Goal: Check status: Check status

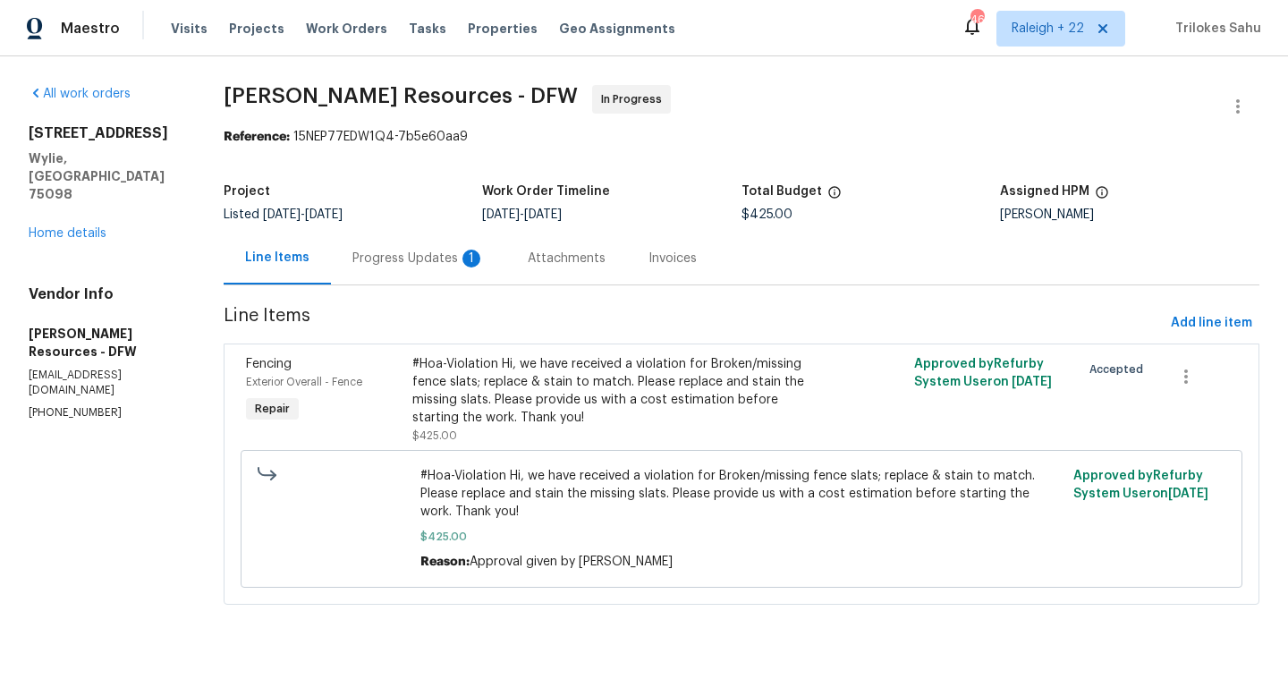
click at [499, 278] on div "Progress Updates 1" at bounding box center [418, 258] width 175 height 53
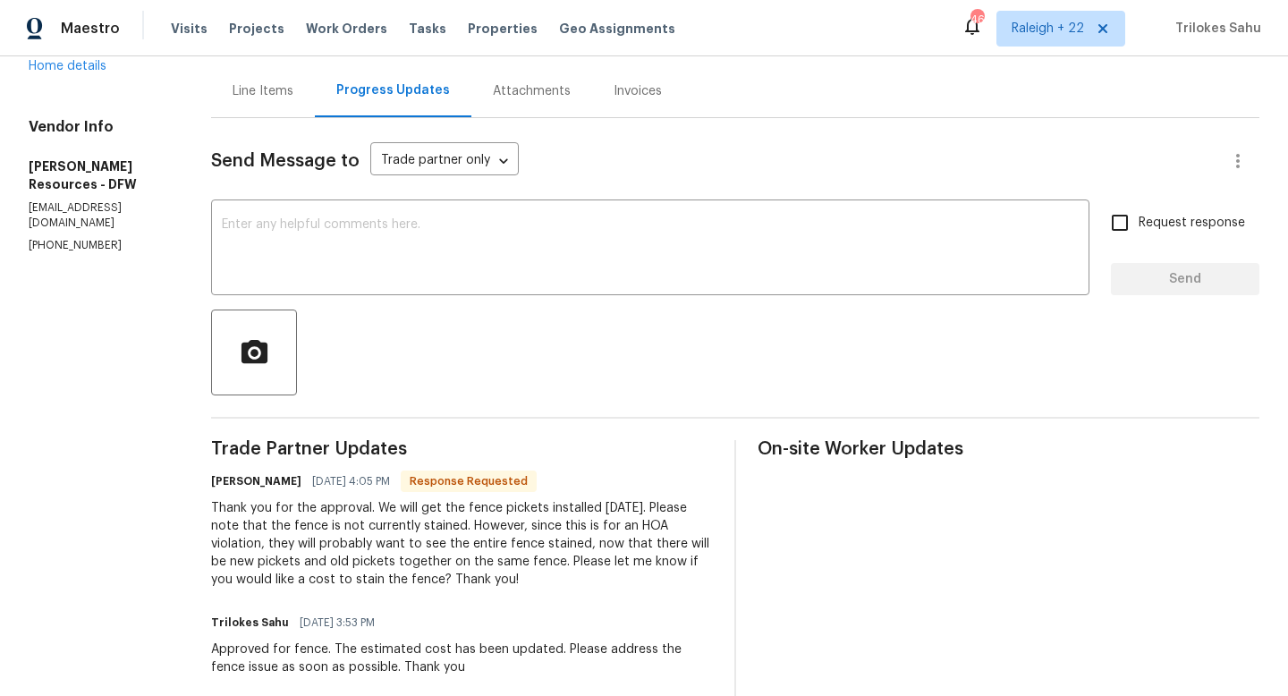
scroll to position [135, 0]
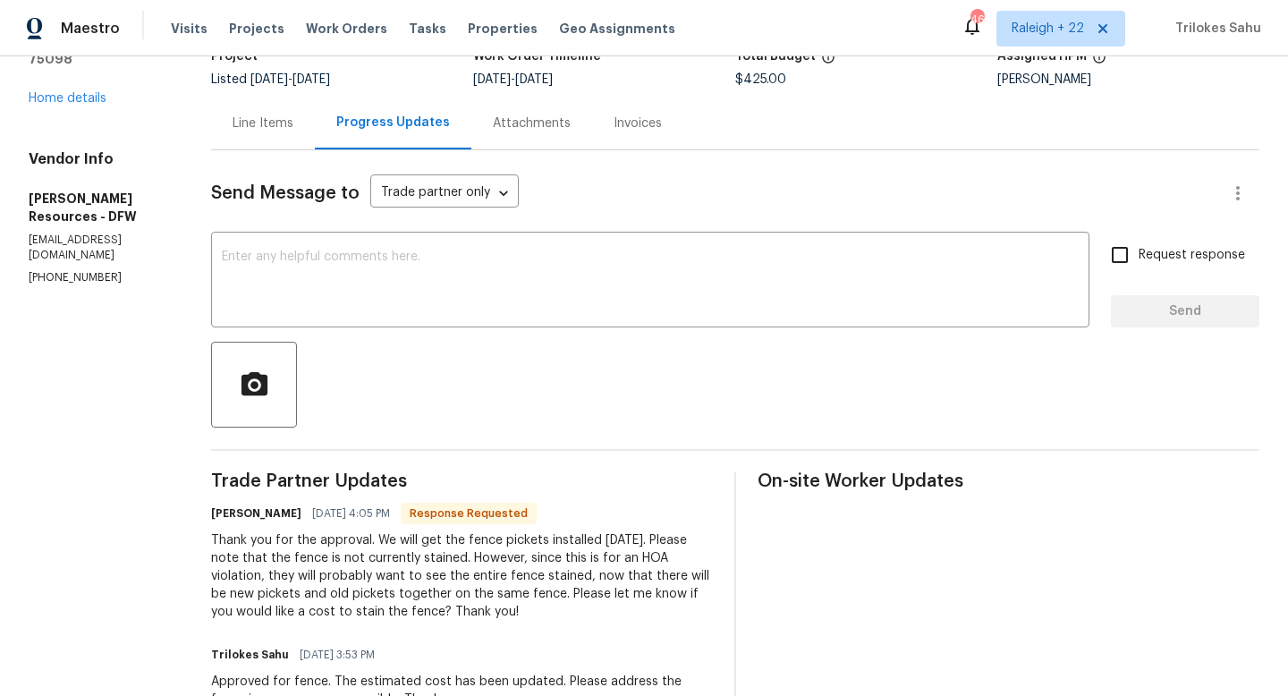
click at [315, 138] on div "Line Items" at bounding box center [263, 123] width 104 height 53
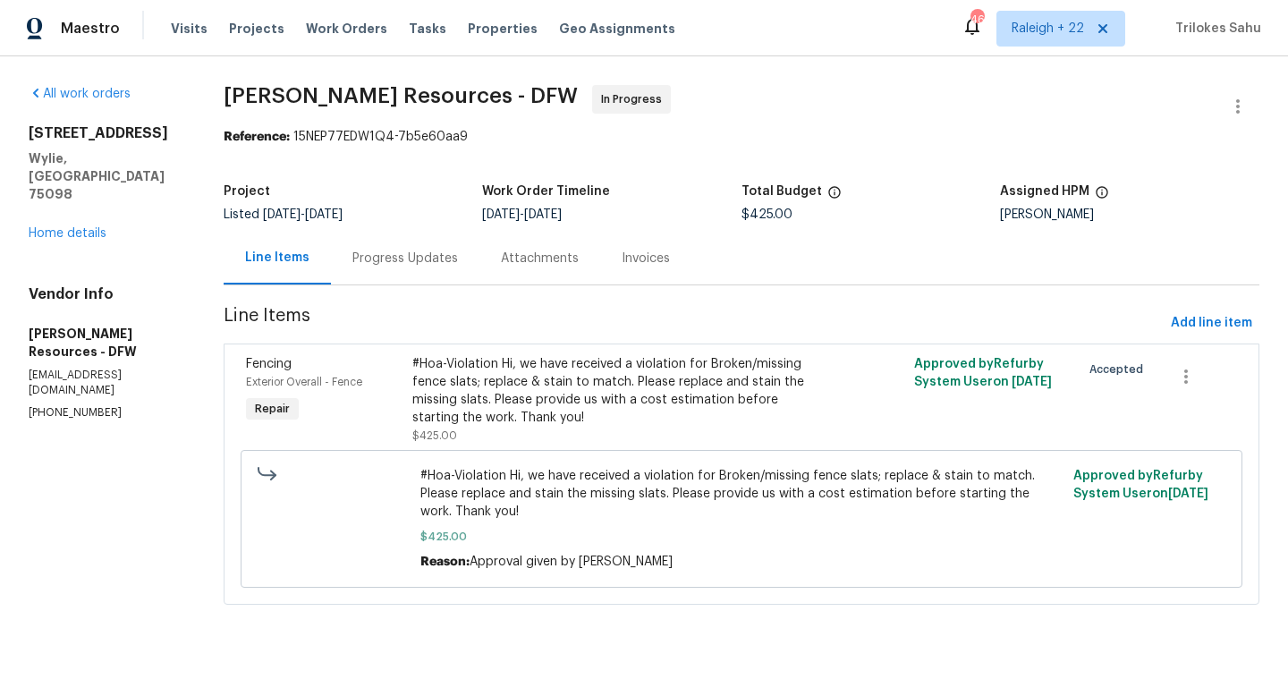
click at [412, 259] on div "Progress Updates" at bounding box center [406, 259] width 106 height 18
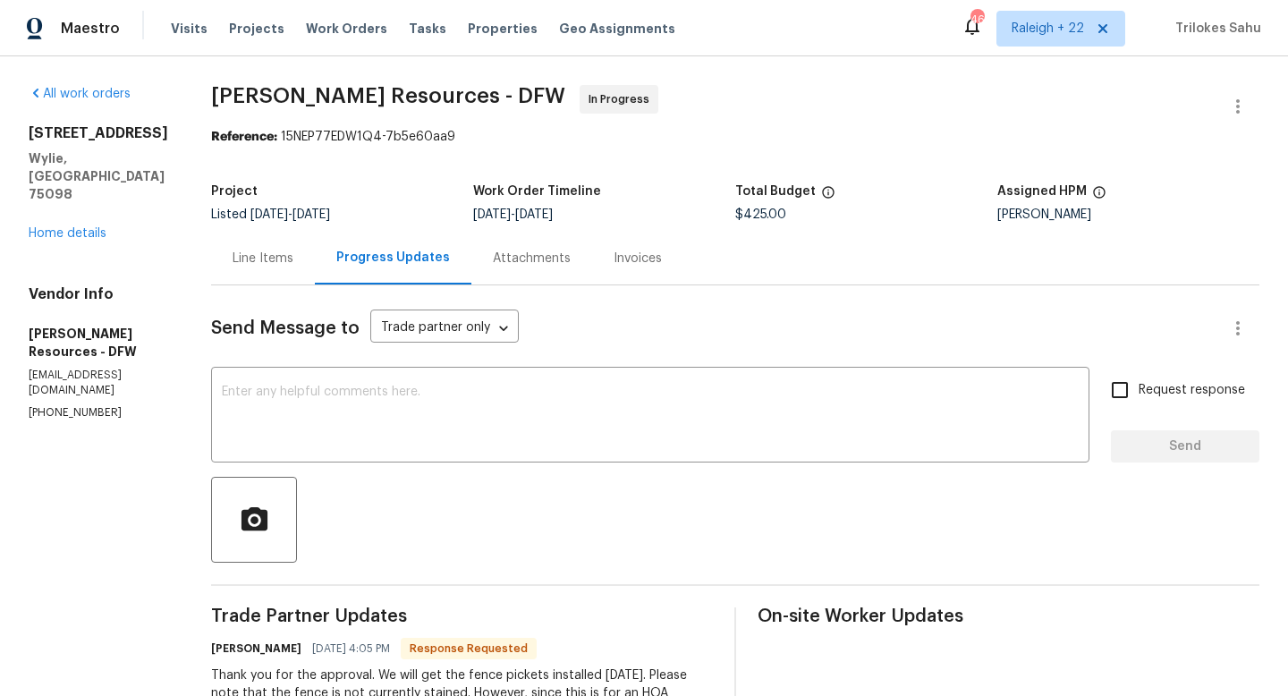
click at [293, 256] on div "Line Items" at bounding box center [263, 259] width 61 height 18
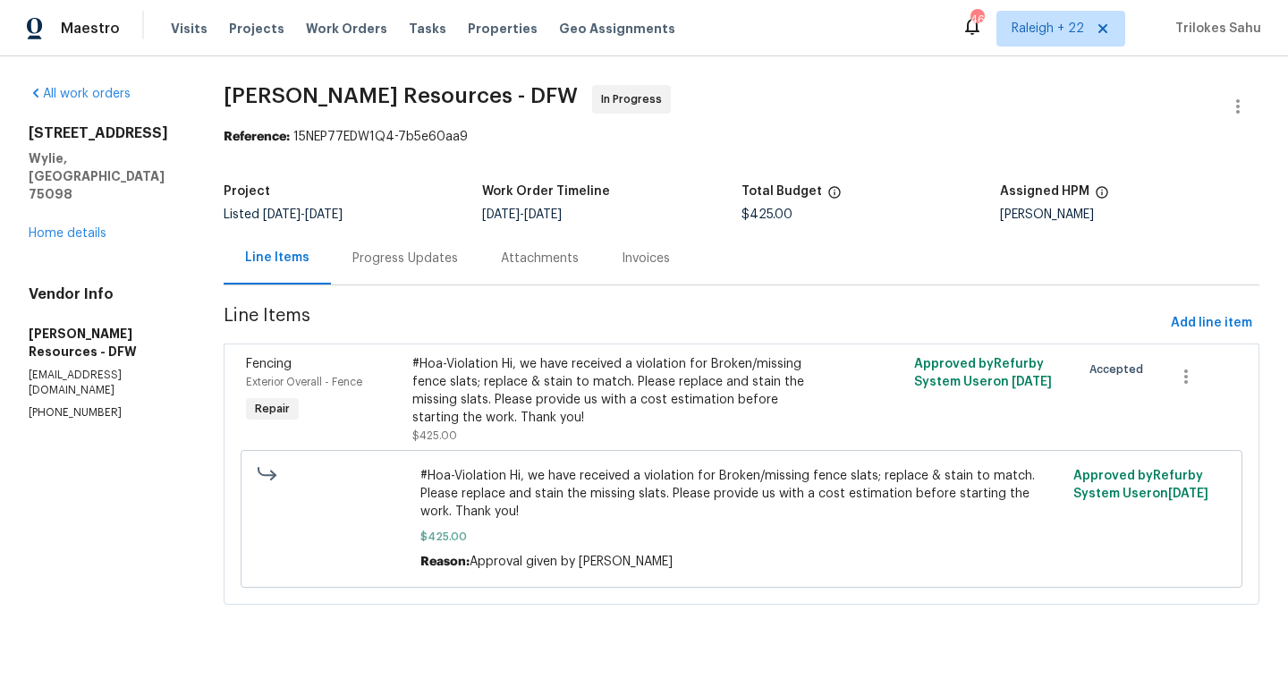
click at [453, 257] on div "Progress Updates" at bounding box center [406, 259] width 106 height 18
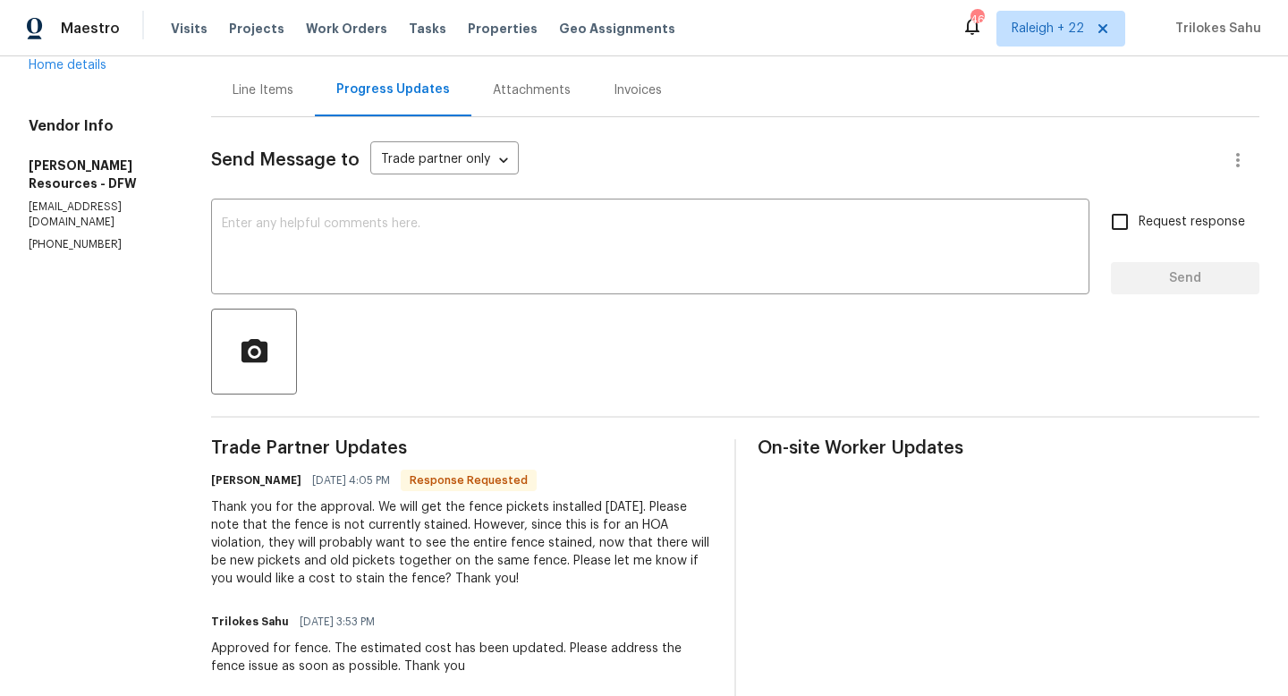
scroll to position [139, 0]
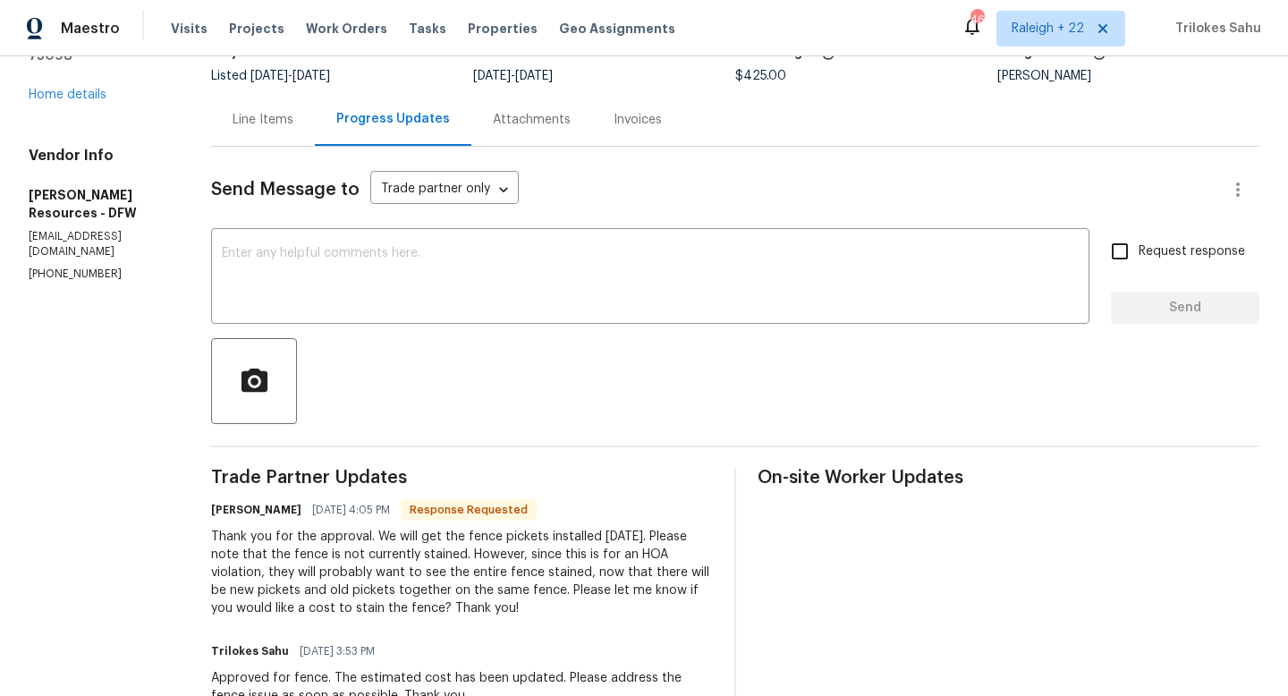
click at [293, 127] on div "Line Items" at bounding box center [263, 120] width 61 height 18
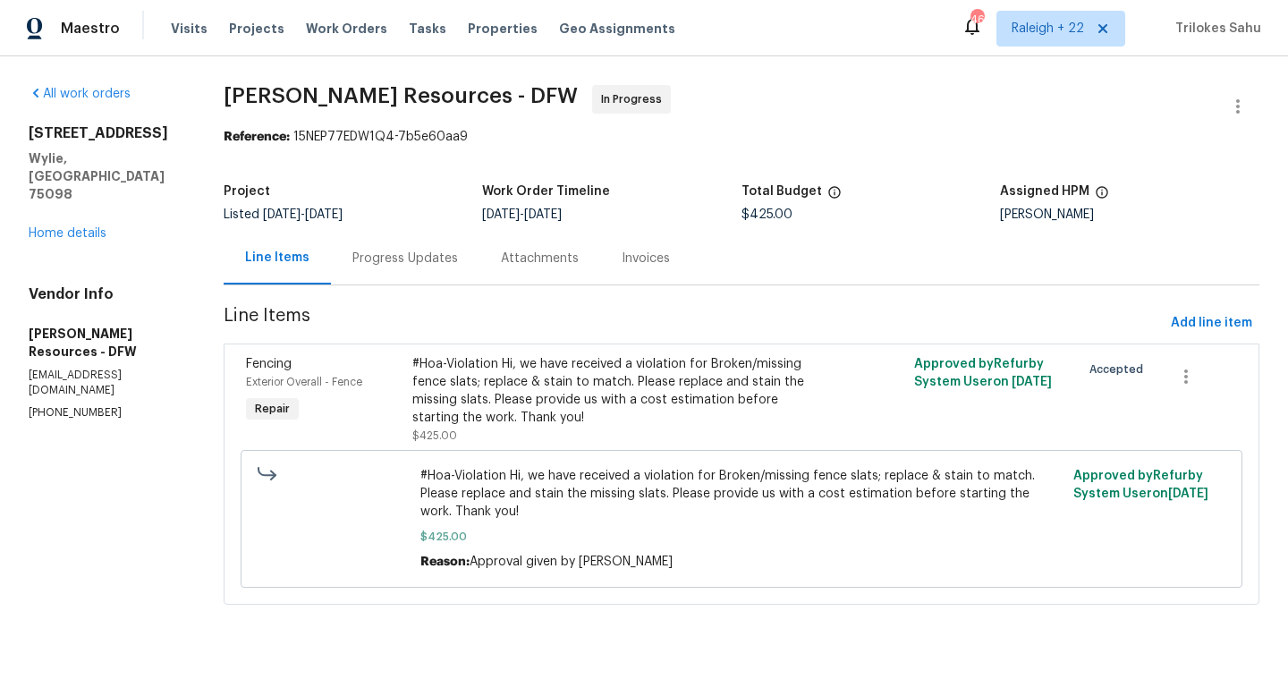
click at [450, 253] on div "Progress Updates" at bounding box center [406, 259] width 106 height 18
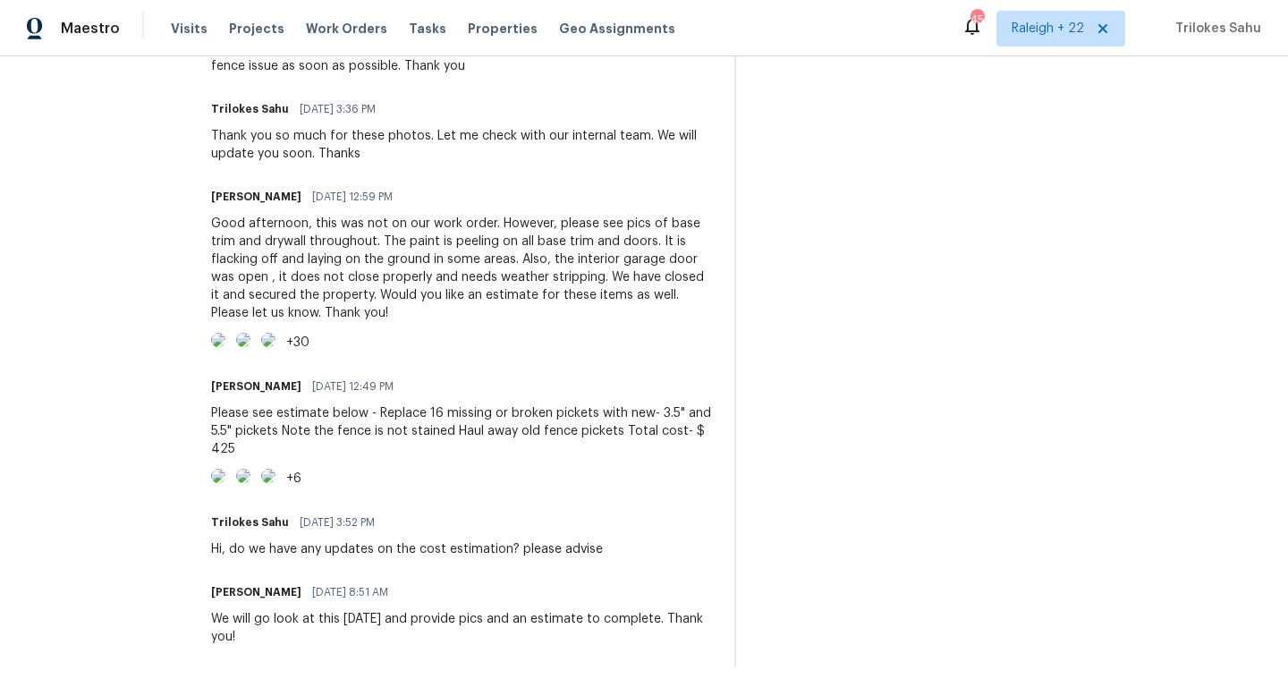
scroll to position [812, 0]
click at [225, 483] on img at bounding box center [218, 476] width 14 height 14
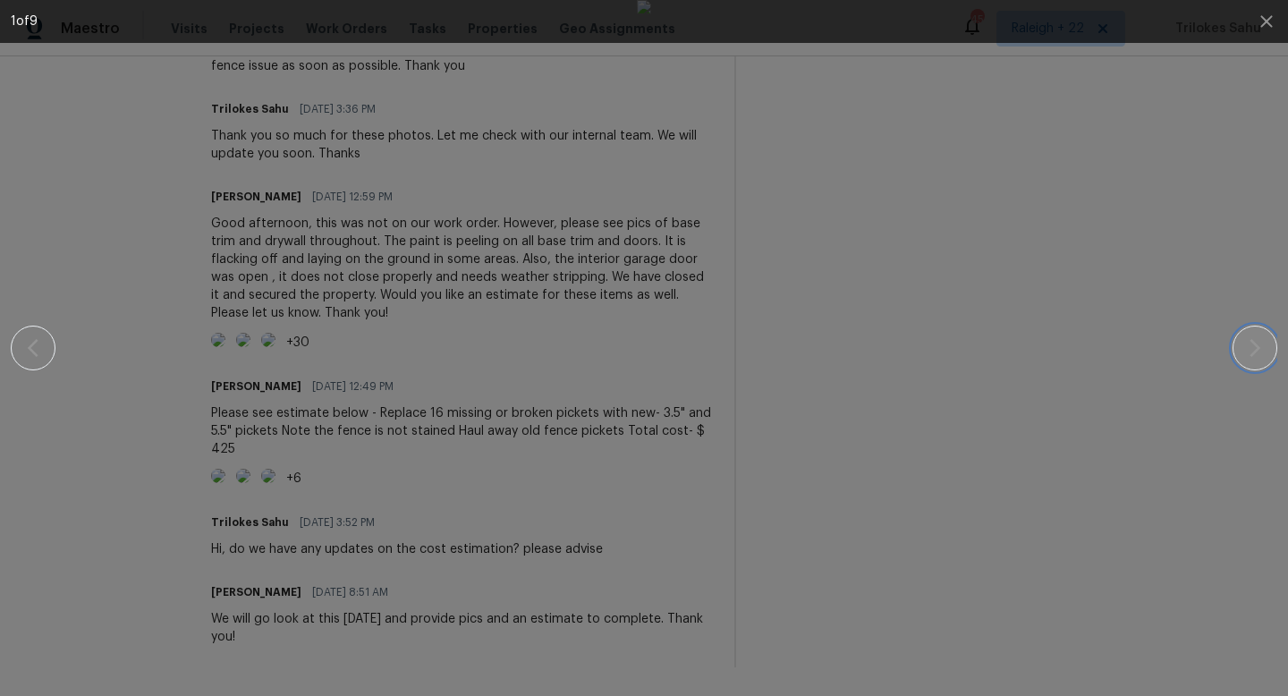
click at [1259, 342] on icon "button" at bounding box center [1255, 347] width 21 height 21
click at [1259, 340] on icon "button" at bounding box center [1255, 347] width 21 height 21
click at [32, 344] on icon "button" at bounding box center [33, 348] width 11 height 18
click at [1272, 353] on button "button" at bounding box center [1255, 348] width 45 height 45
click at [1261, 349] on icon "button" at bounding box center [1255, 347] width 21 height 21
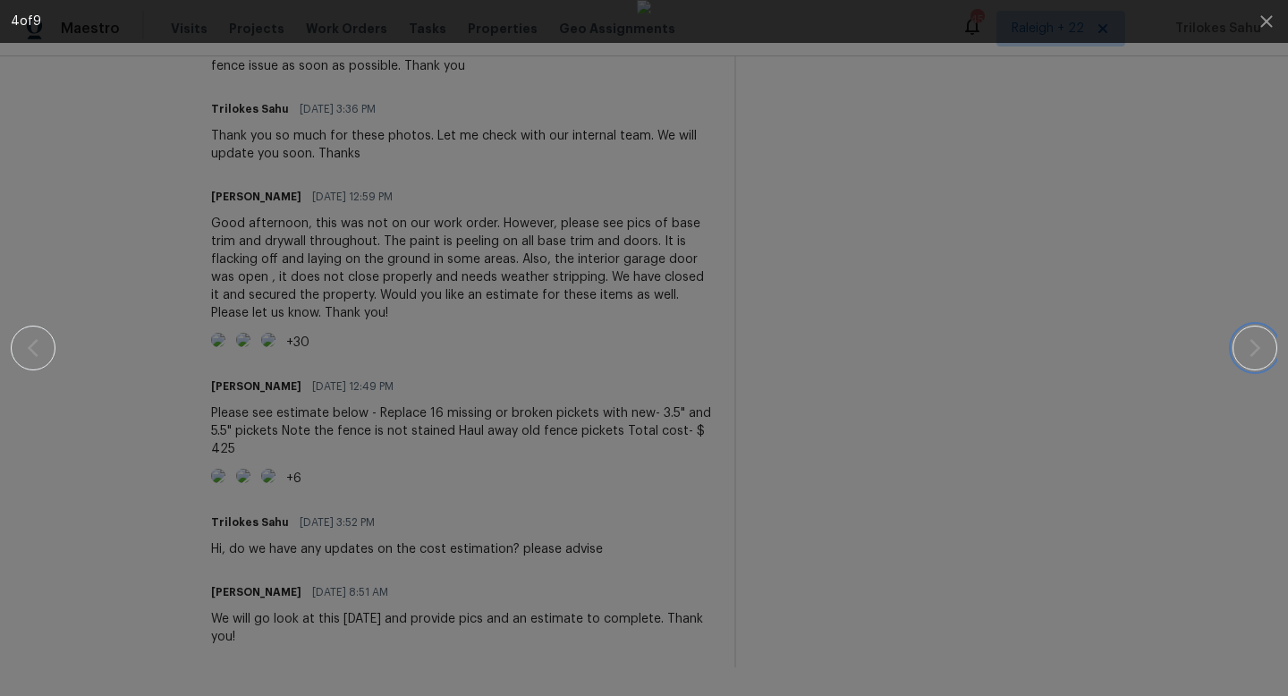
click at [1261, 349] on icon "button" at bounding box center [1255, 347] width 21 height 21
click at [1260, 348] on icon "button" at bounding box center [1255, 347] width 21 height 21
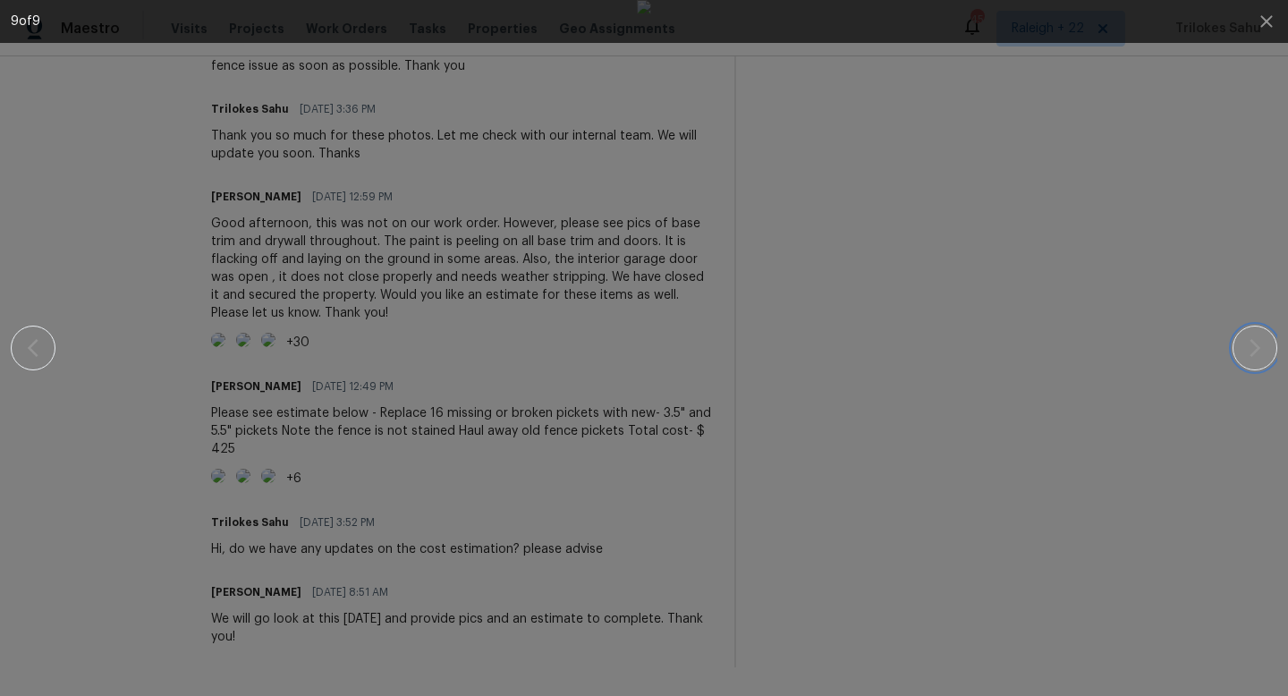
click at [1260, 348] on icon "button" at bounding box center [1255, 347] width 21 height 21
click at [1268, 18] on icon "button" at bounding box center [1266, 21] width 21 height 21
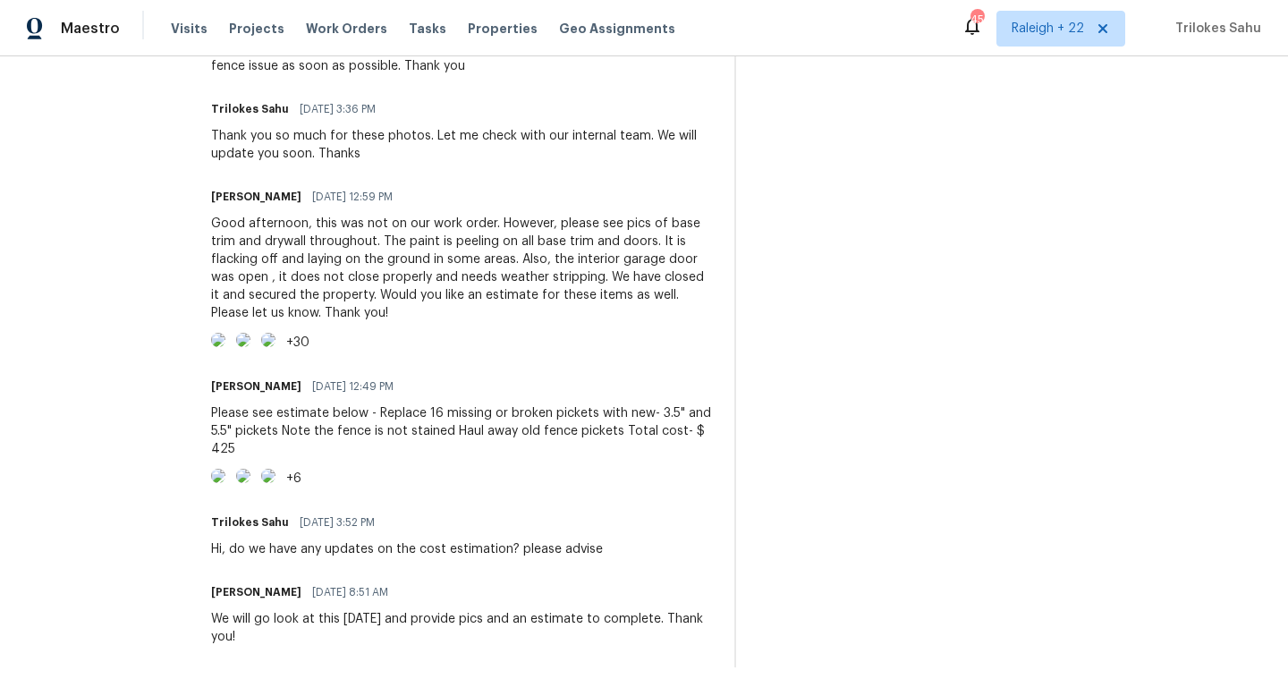
scroll to position [0, 0]
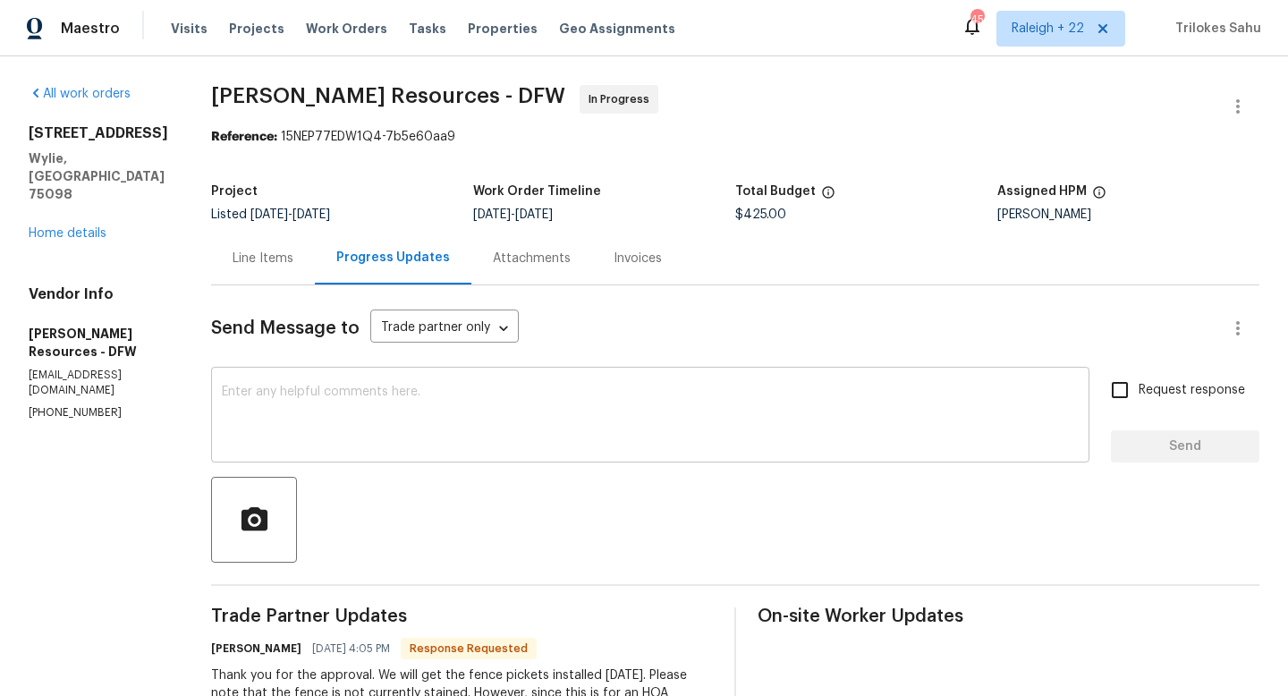
click at [358, 445] on textarea at bounding box center [650, 417] width 857 height 63
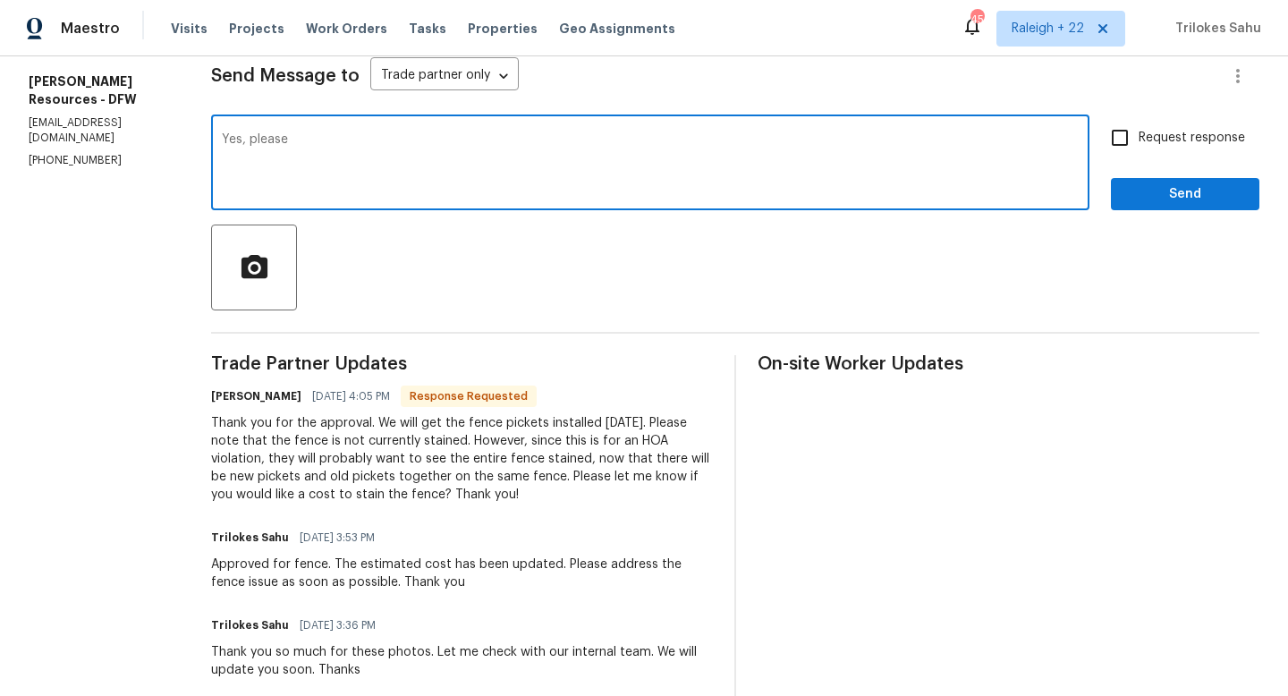
scroll to position [143, 0]
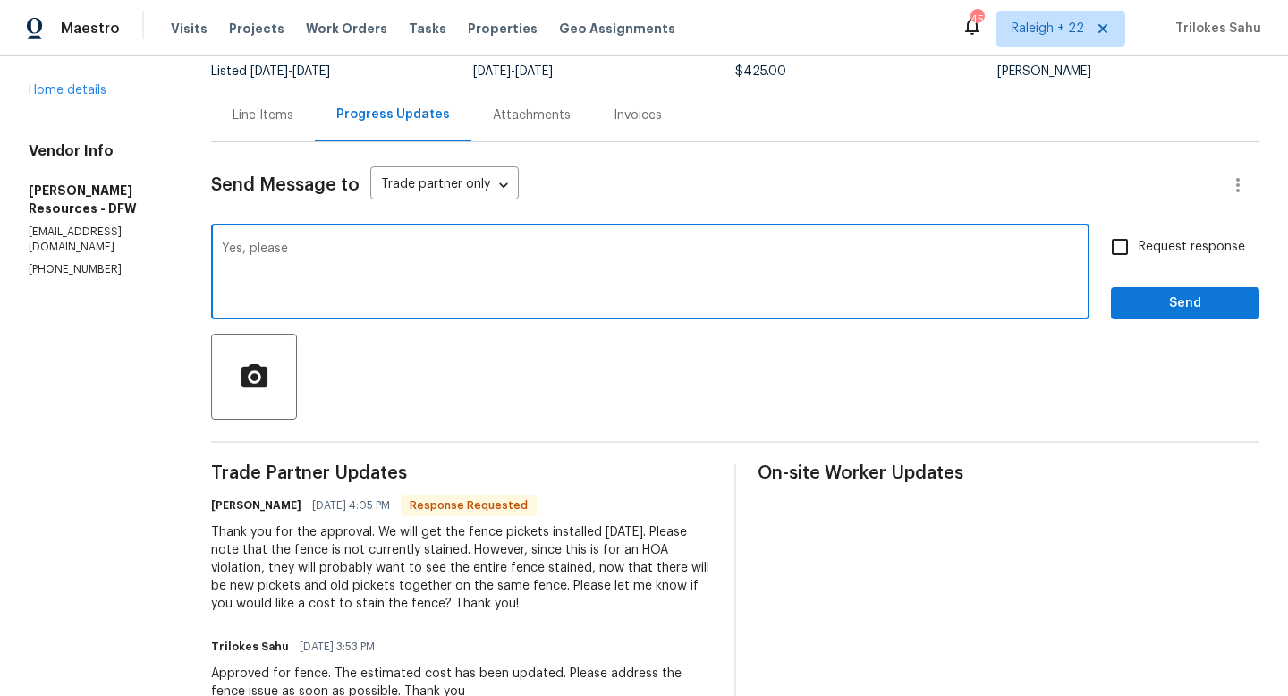
click at [400, 255] on textarea "Yes, please" at bounding box center [650, 273] width 857 height 63
click at [354, 249] on textarea "Yes, please provde the" at bounding box center [650, 273] width 857 height 63
click at [425, 258] on textarea "Yes, please provide the" at bounding box center [650, 273] width 857 height 63
type textarea "Yes, please provide the cost estimation."
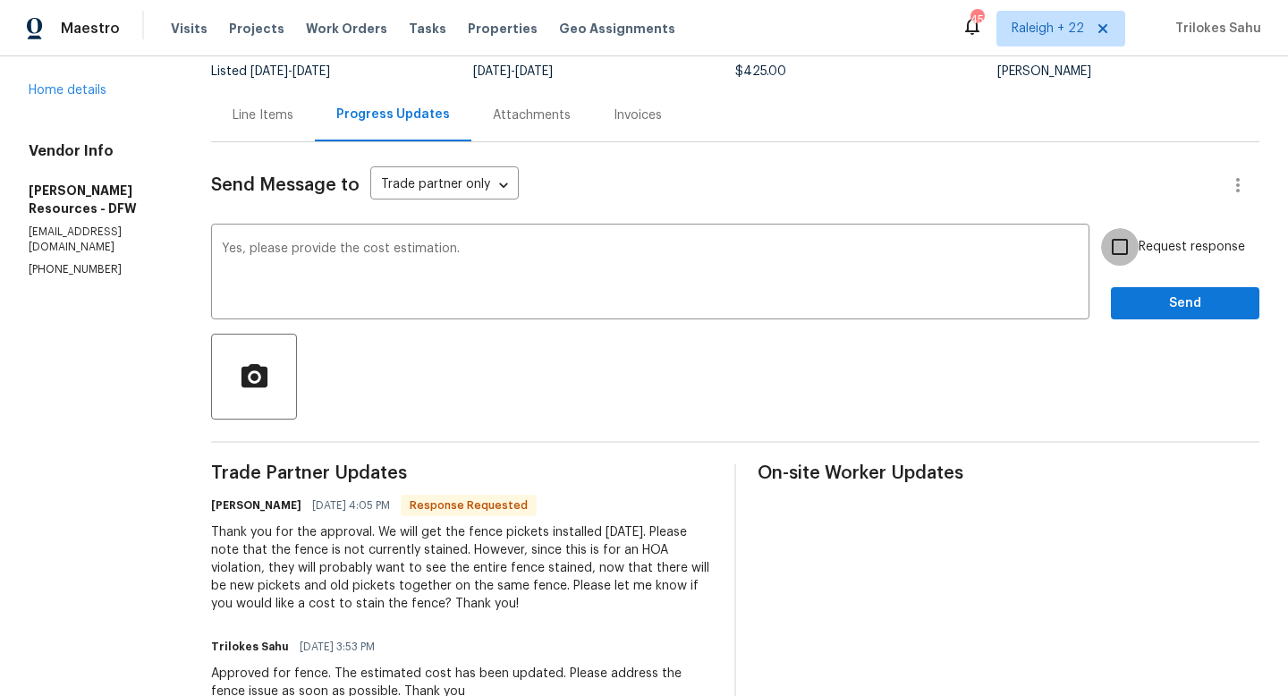
click at [1129, 252] on input "Request response" at bounding box center [1120, 247] width 38 height 38
checkbox input "true"
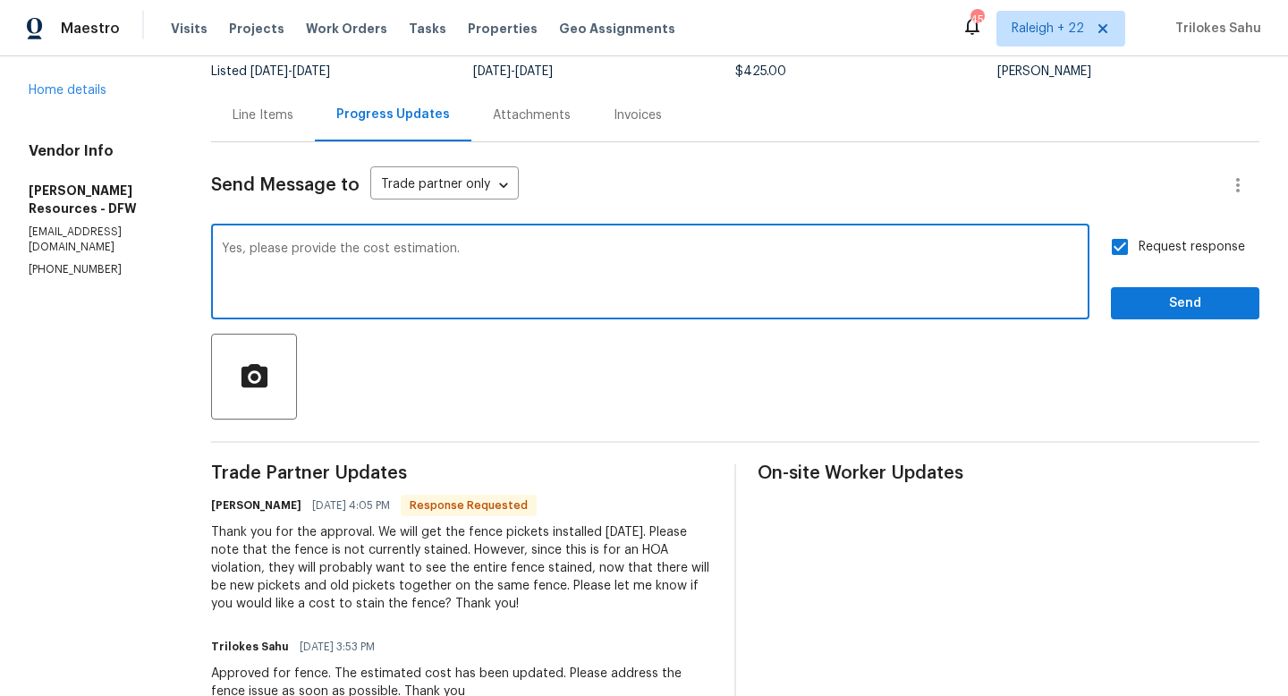
click at [488, 255] on textarea "Yes, please provide the cost estimation." at bounding box center [650, 273] width 857 height 63
type textarea "Yes, please provide the cost estimation for stating"
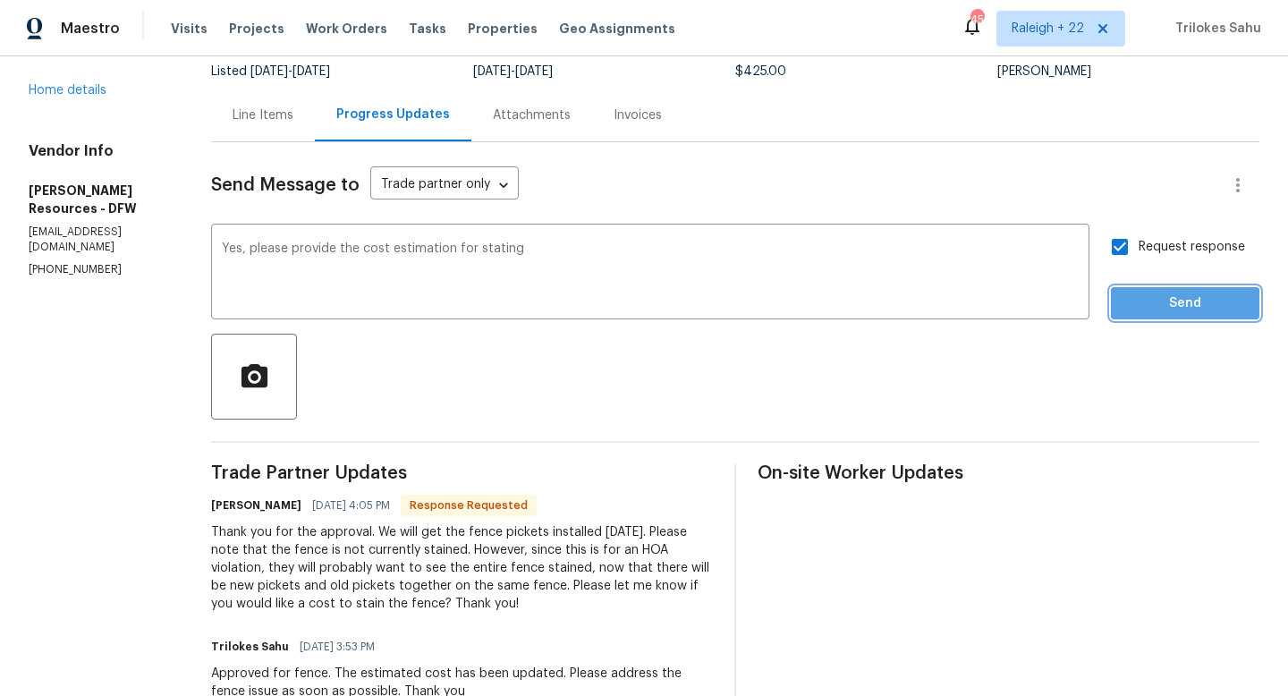
click at [1178, 304] on span "Send" at bounding box center [1186, 304] width 120 height 22
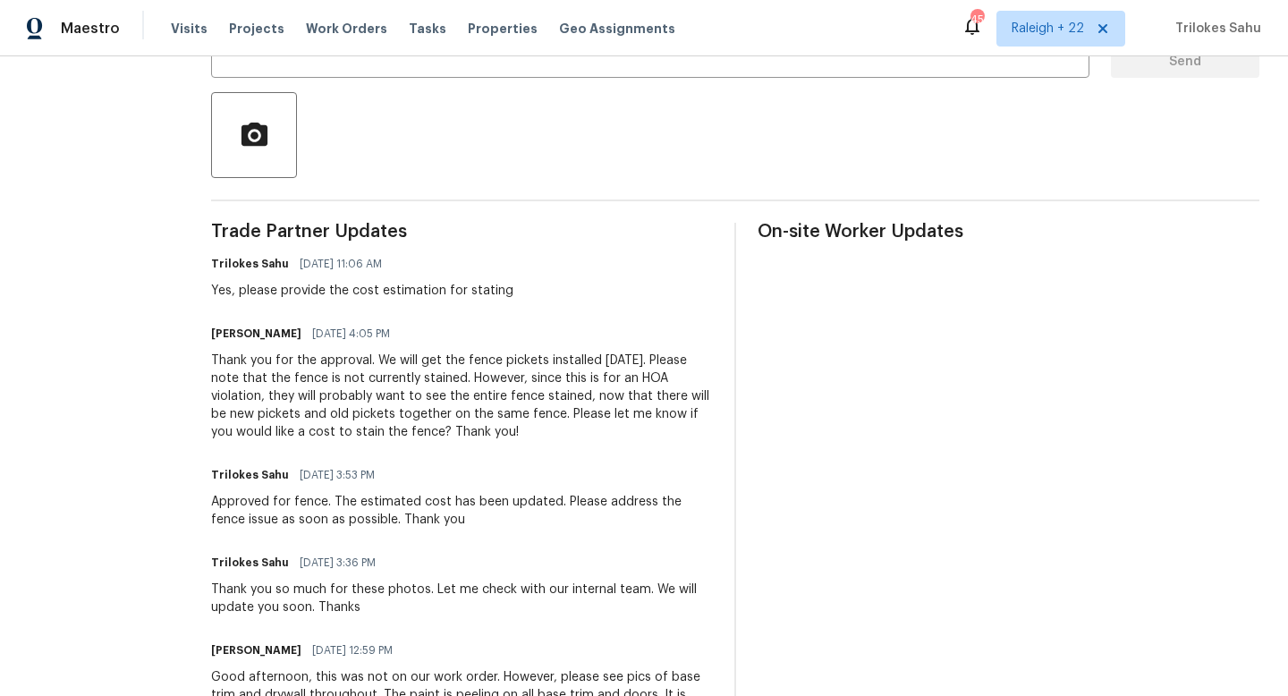
scroll to position [443, 0]
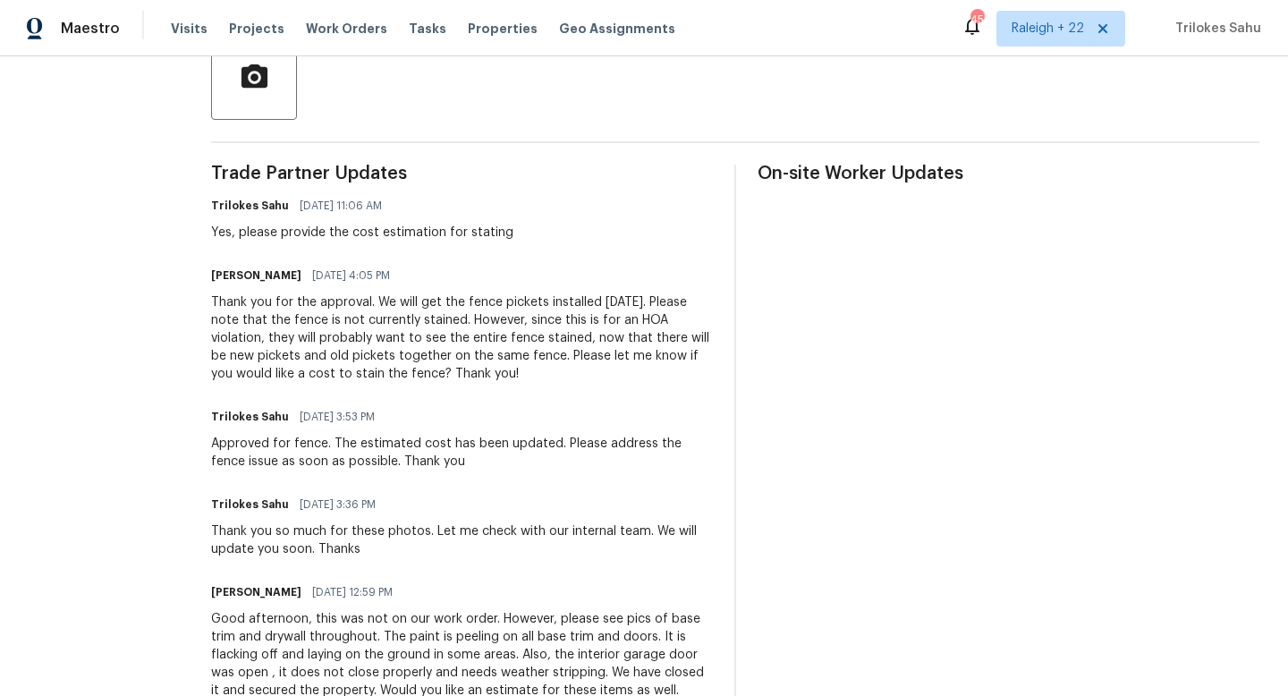
drag, startPoint x: 623, startPoint y: 382, endPoint x: 414, endPoint y: 299, distance: 224.5
click at [414, 299] on div "Thank you for the approval. We will get the fence pickets installed on Monday. …" at bounding box center [462, 337] width 502 height 89
copy div "We will get the fence pickets installed on Monday. Please note that the fence i…"
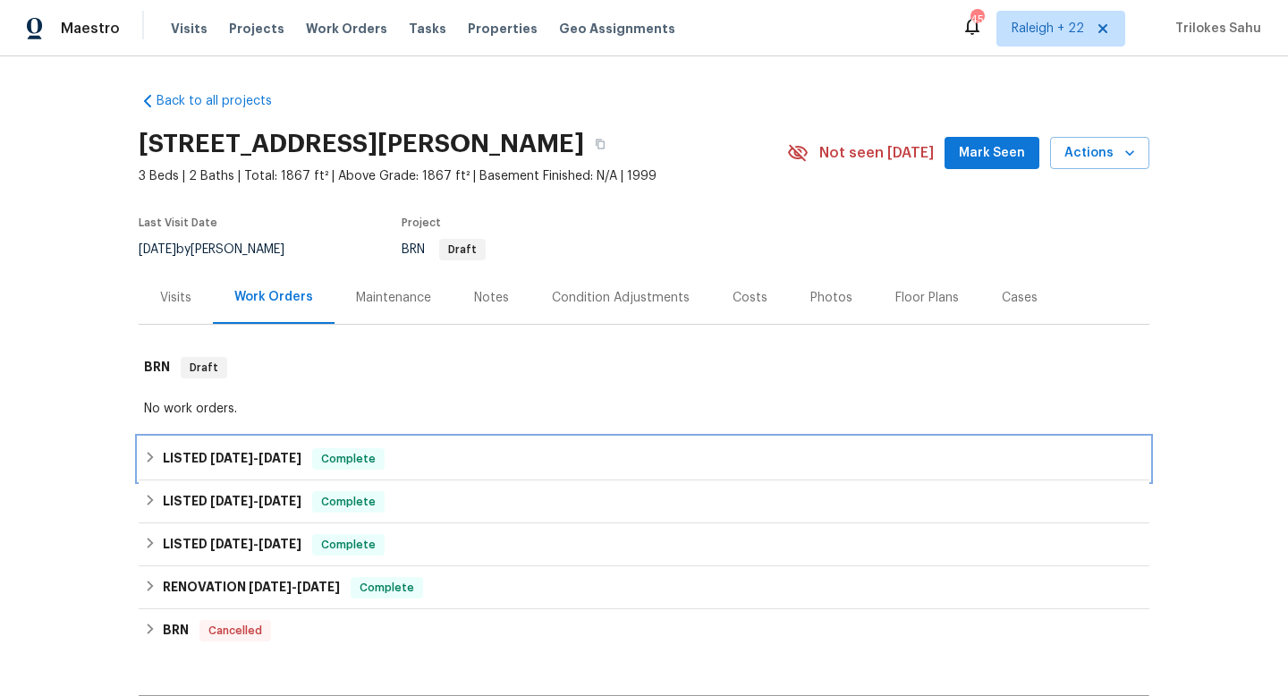
click at [154, 455] on icon at bounding box center [150, 457] width 13 height 13
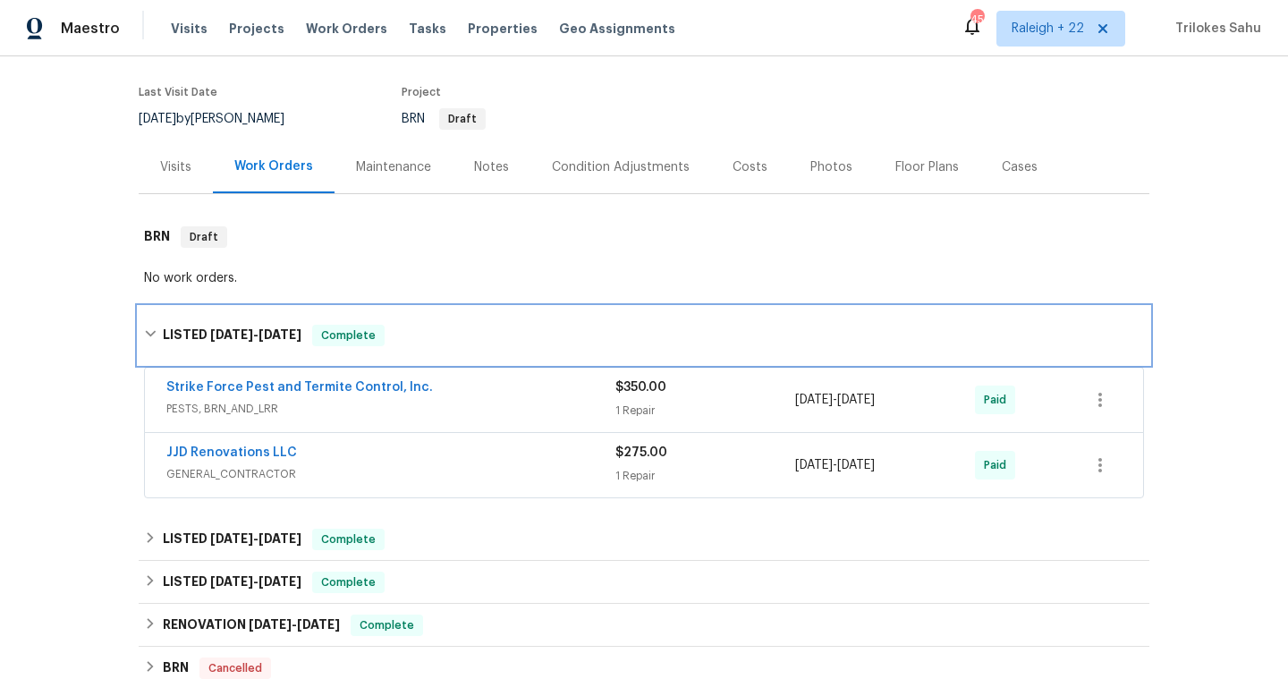
scroll to position [185, 0]
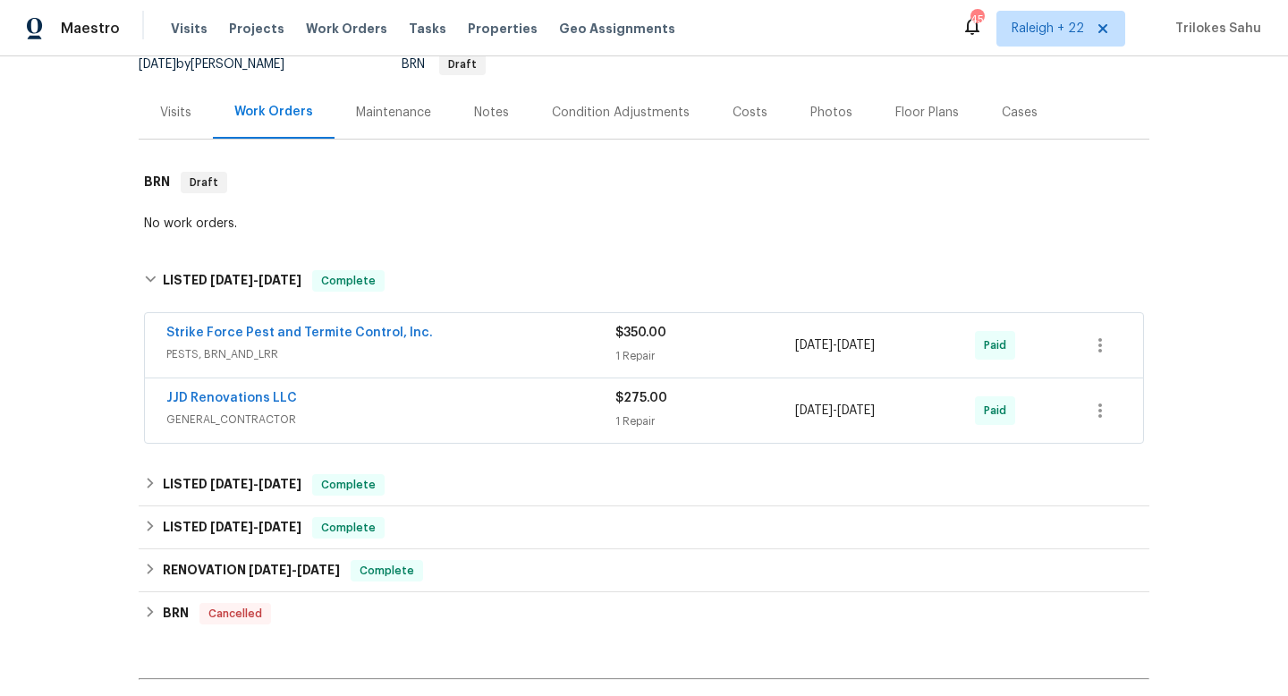
click at [220, 427] on span "GENERAL_CONTRACTOR" at bounding box center [390, 420] width 449 height 18
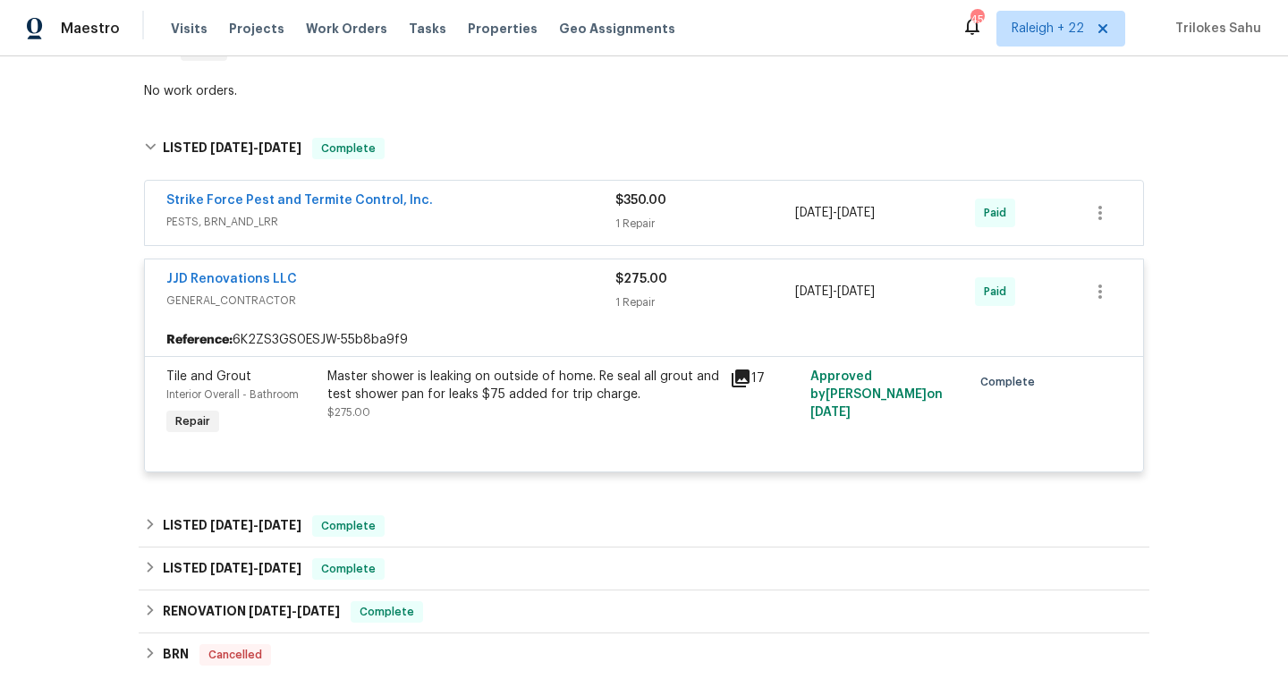
scroll to position [328, 0]
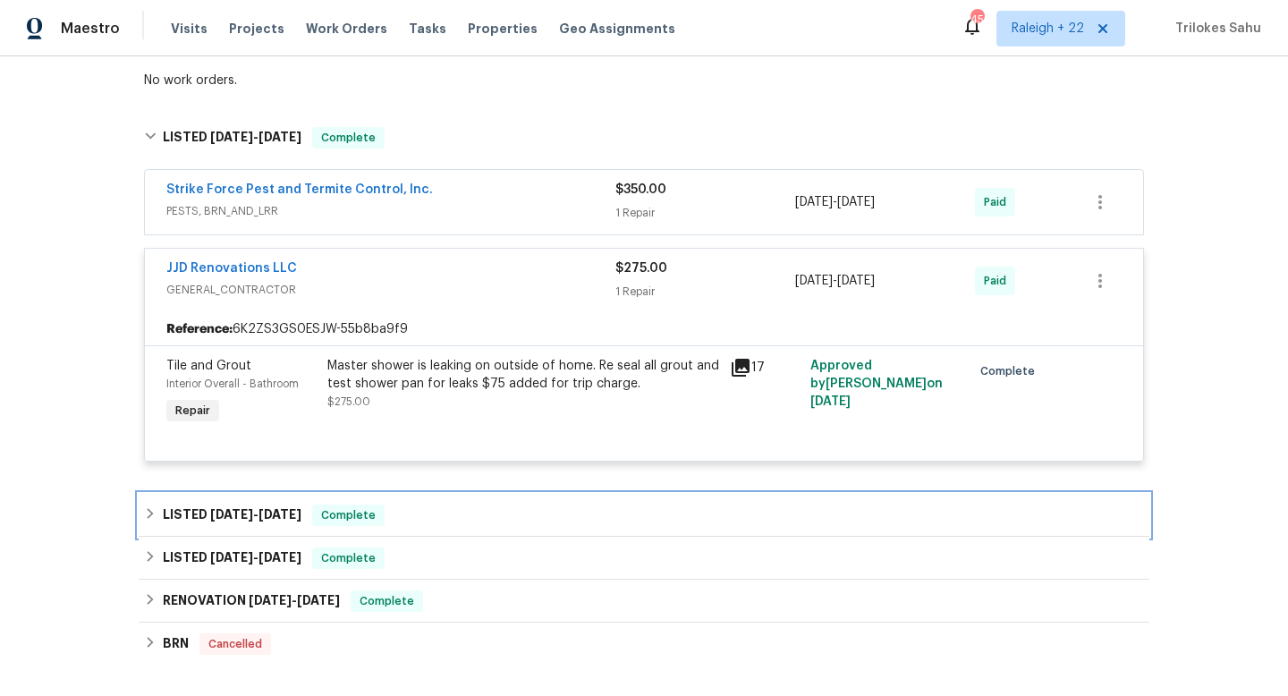
click at [144, 523] on div "LISTED 6/11/25 - 6/18/25 Complete" at bounding box center [644, 515] width 1000 height 21
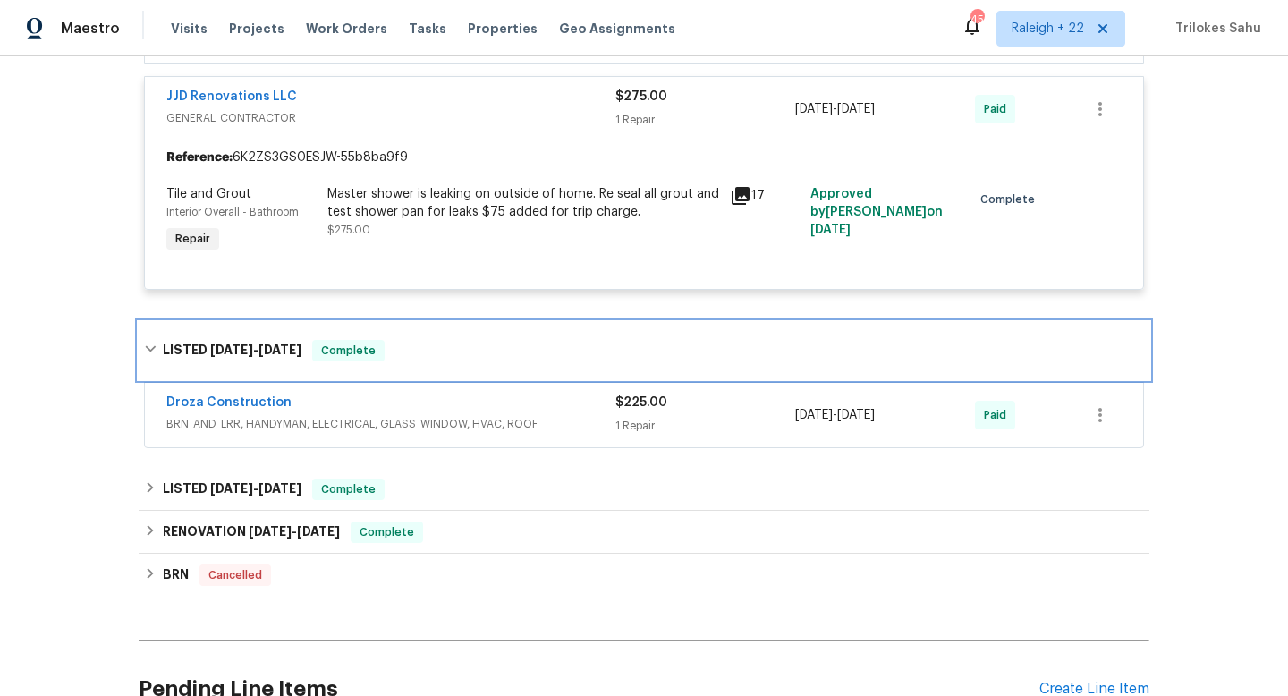
scroll to position [539, 0]
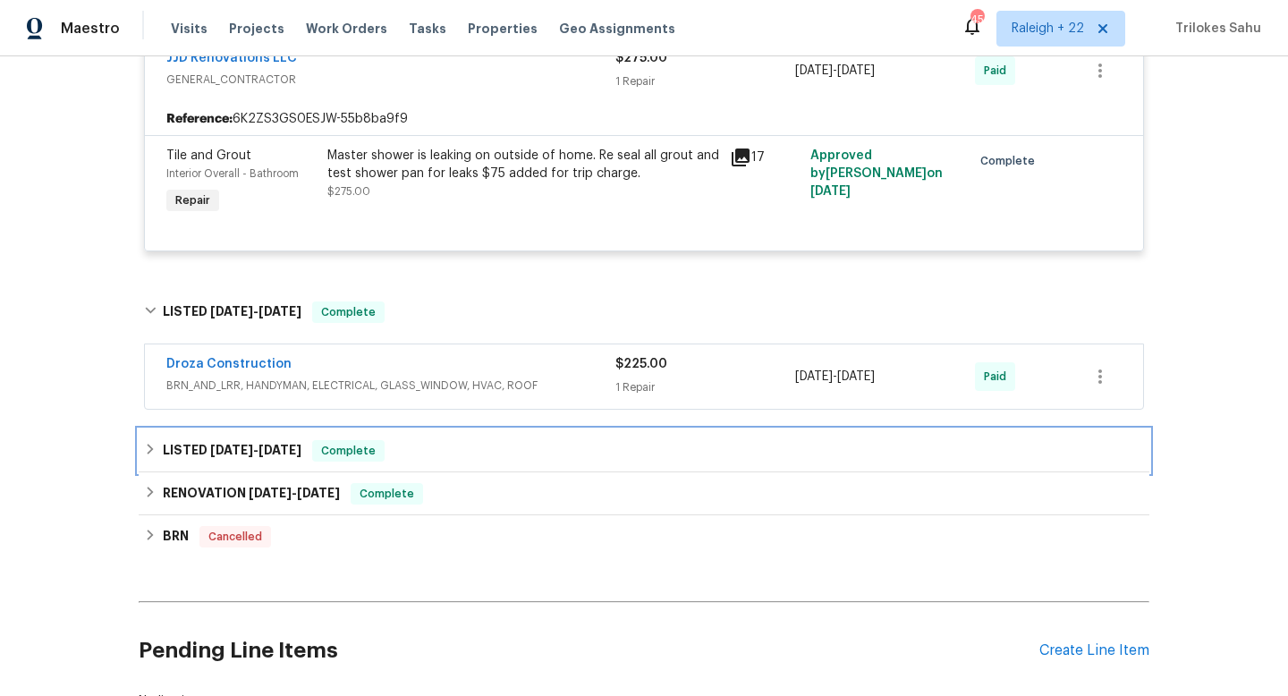
click at [143, 456] on div "LISTED 3/29/25 - 3/31/25 Complete" at bounding box center [644, 450] width 1011 height 43
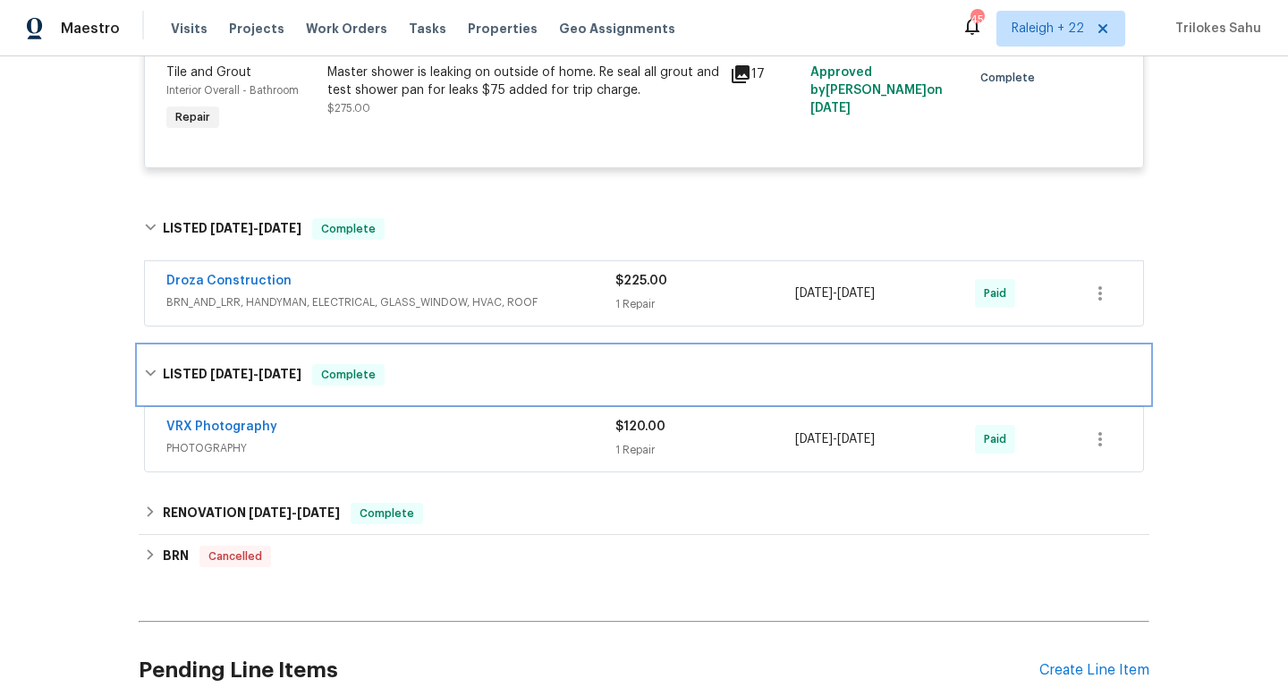
scroll to position [670, 0]
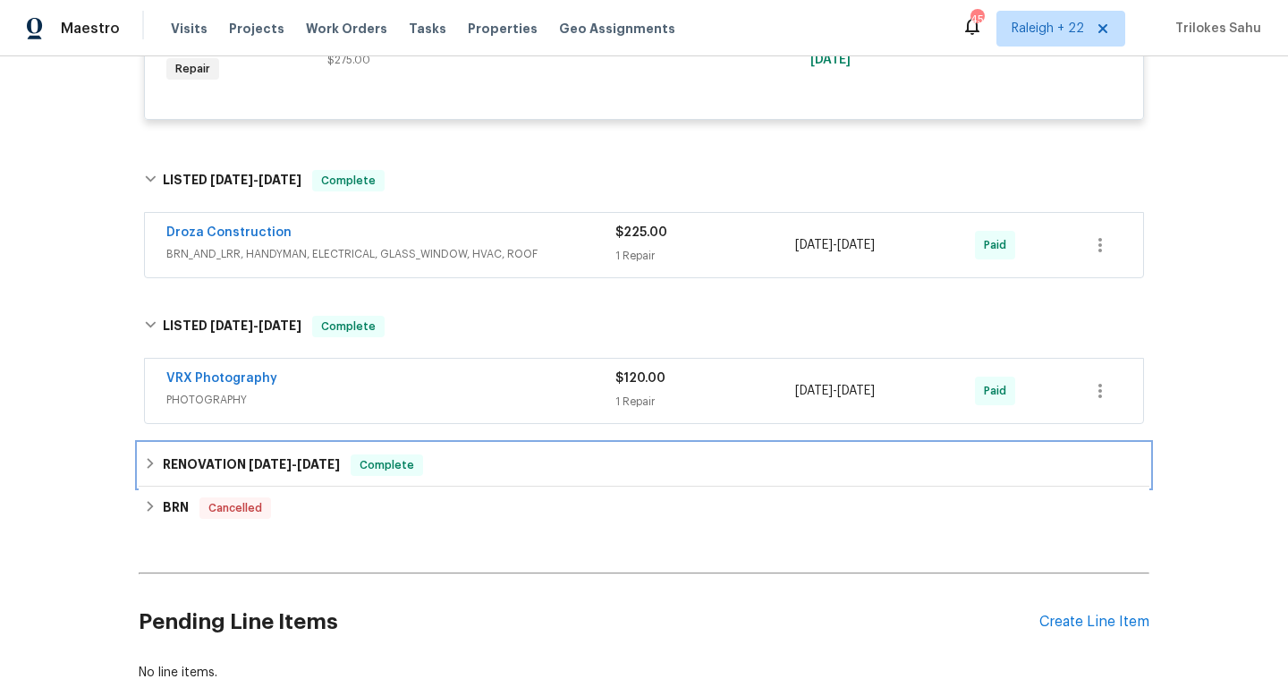
click at [144, 470] on icon at bounding box center [150, 463] width 13 height 13
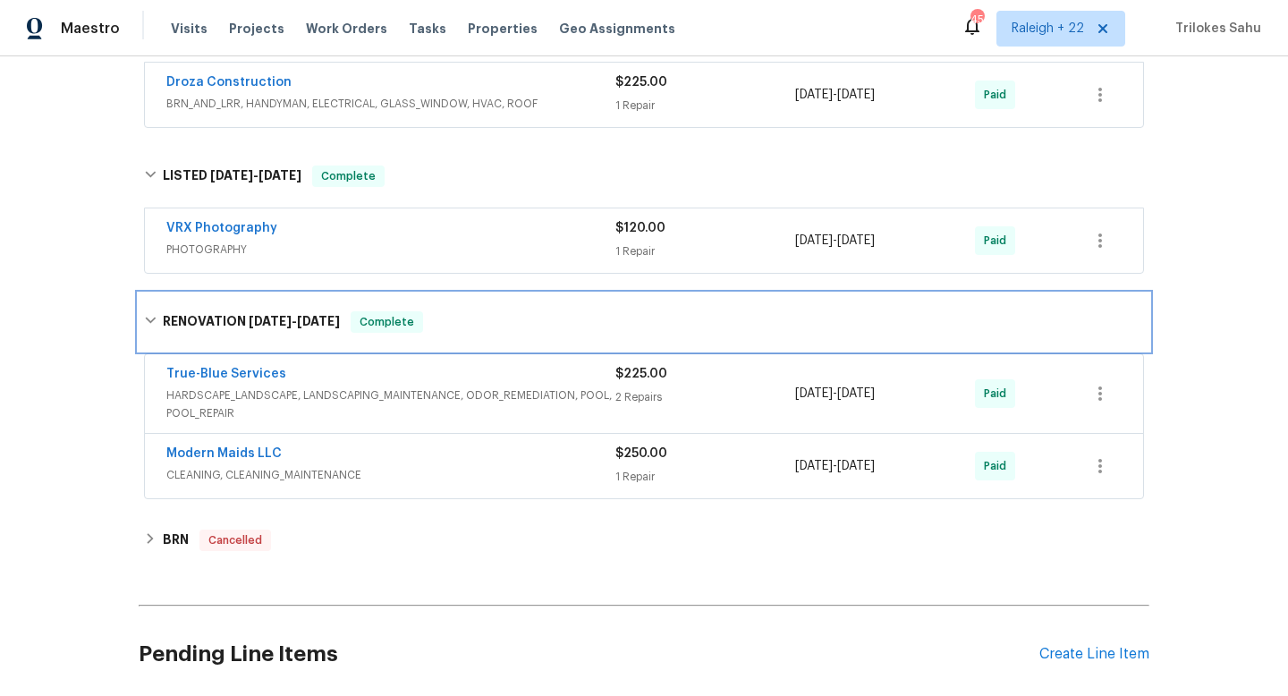
scroll to position [910, 0]
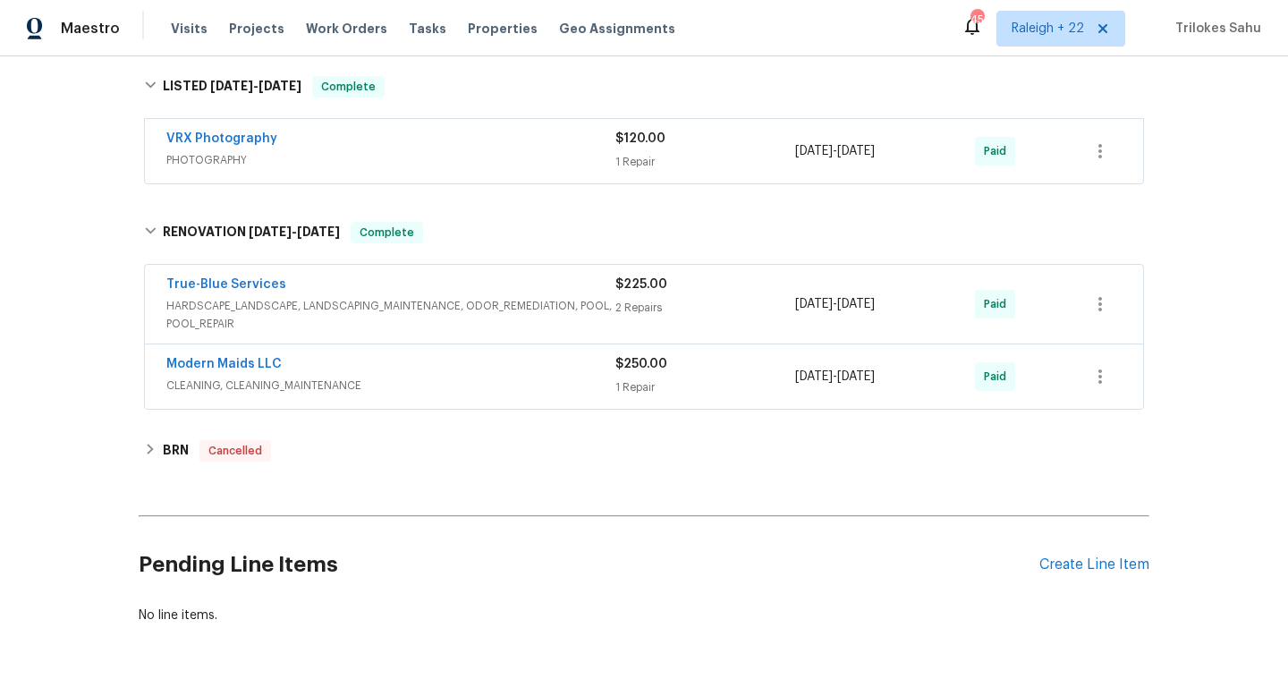
click at [259, 318] on span "HARDSCAPE_LANDSCAPE, LANDSCAPING_MAINTENANCE, ODOR_REMEDIATION, POOL, POOL_REPA…" at bounding box center [390, 315] width 449 height 36
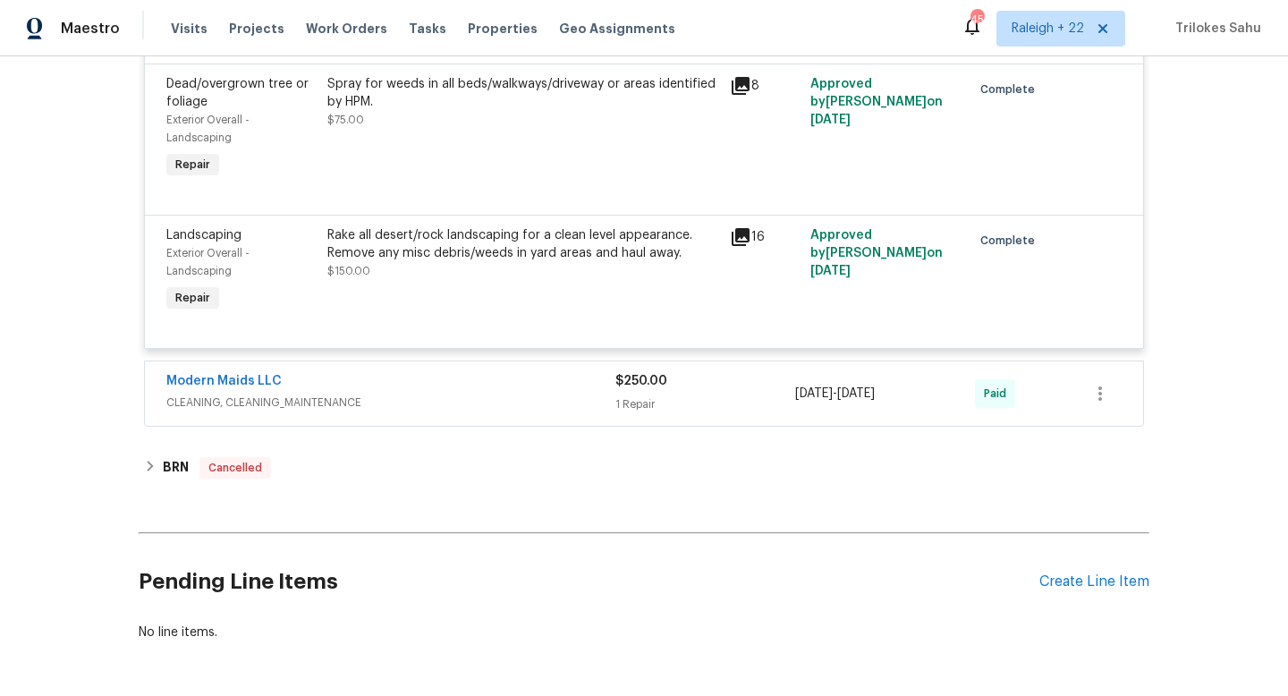
scroll to position [1273, 0]
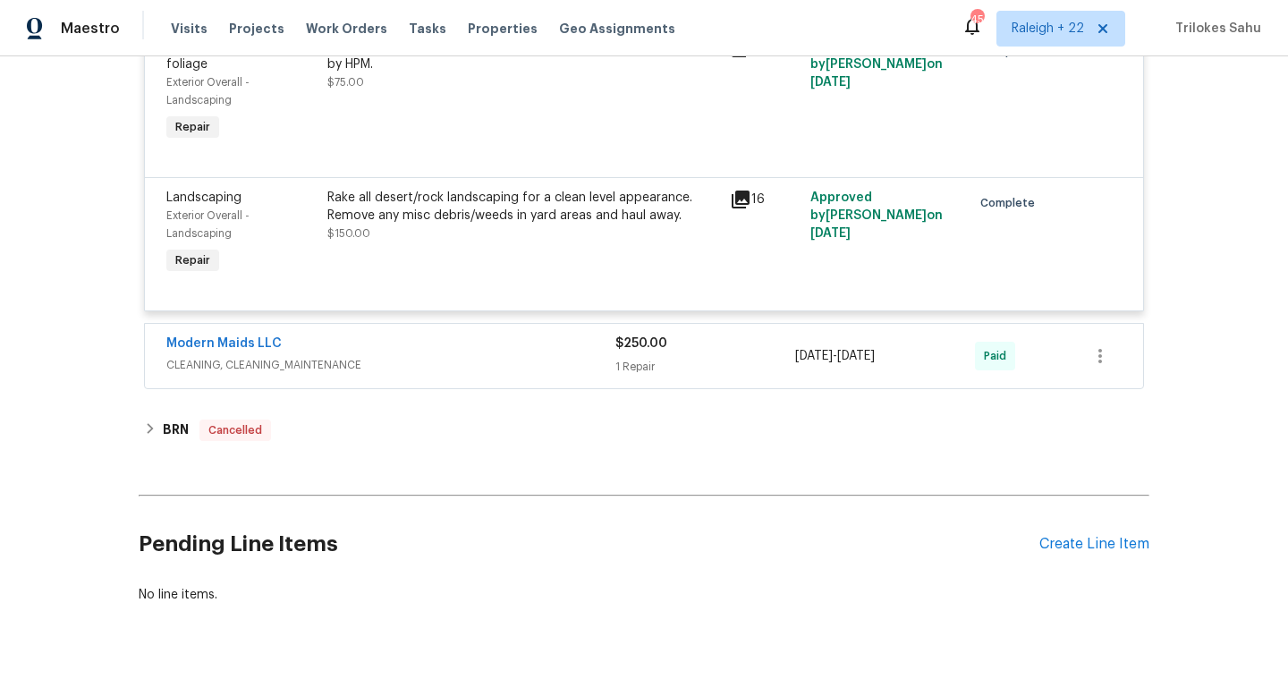
click at [235, 369] on span "CLEANING, CLEANING_MAINTENANCE" at bounding box center [390, 365] width 449 height 18
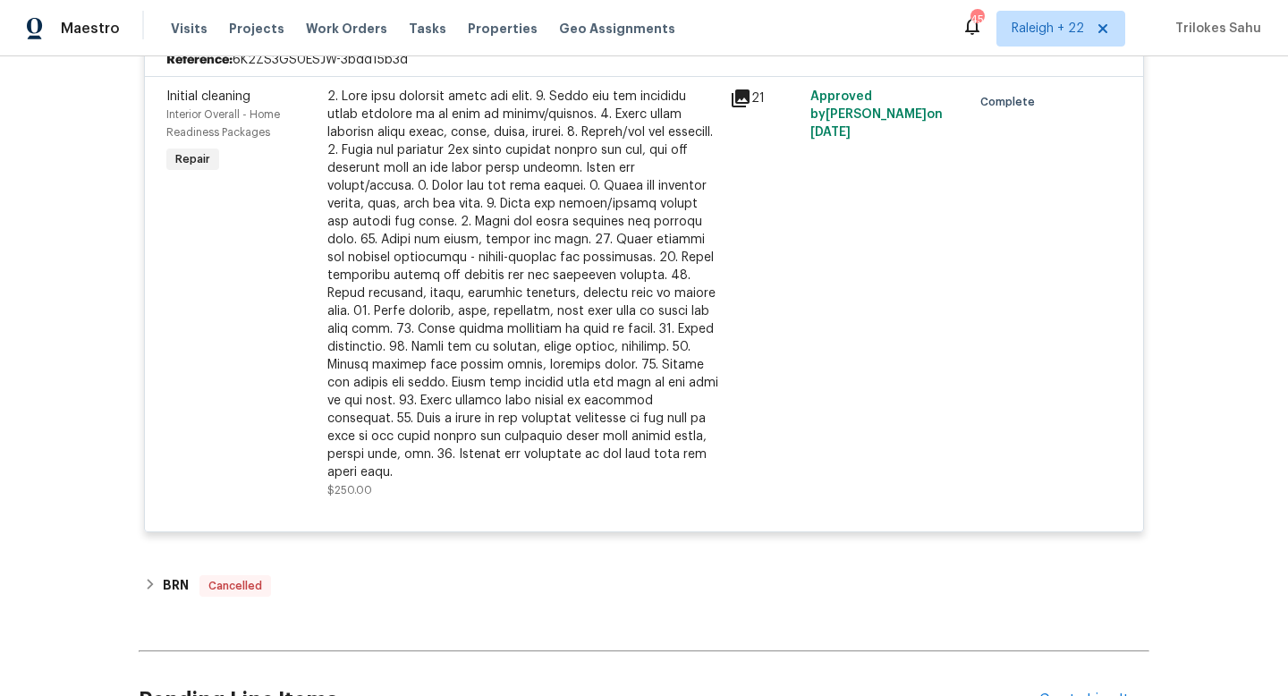
scroll to position [1789, 0]
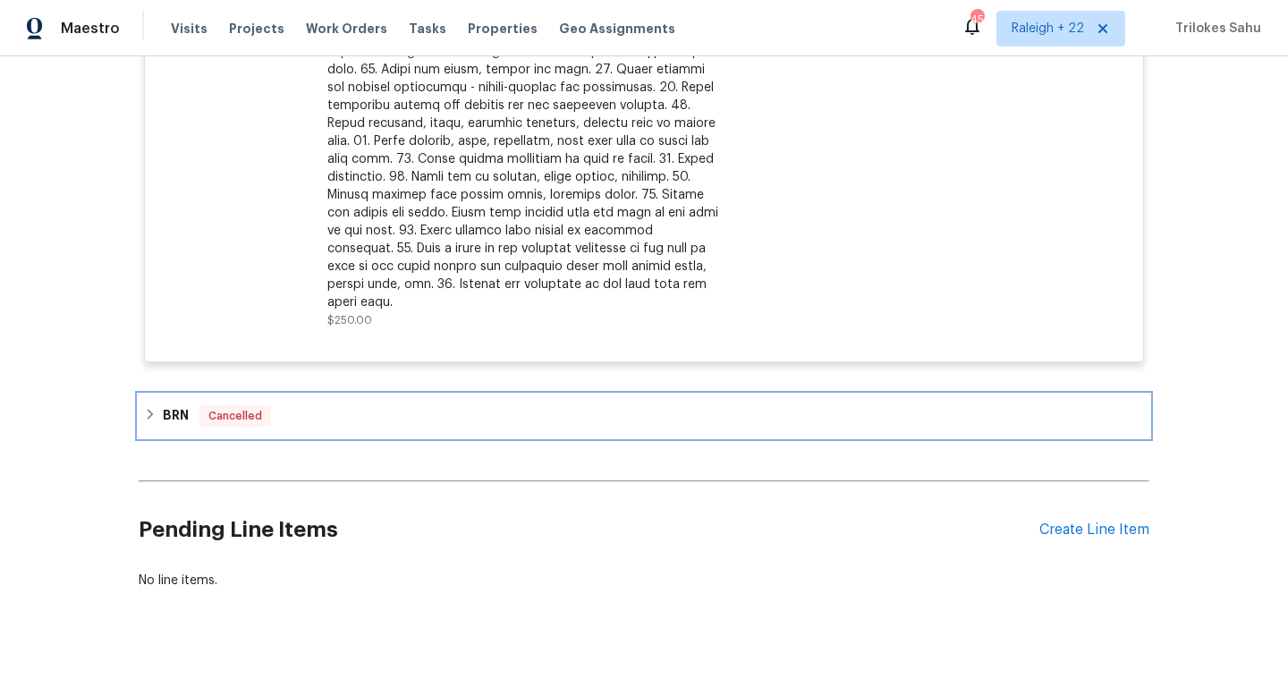
click at [140, 412] on div "BRN Cancelled" at bounding box center [644, 416] width 1011 height 43
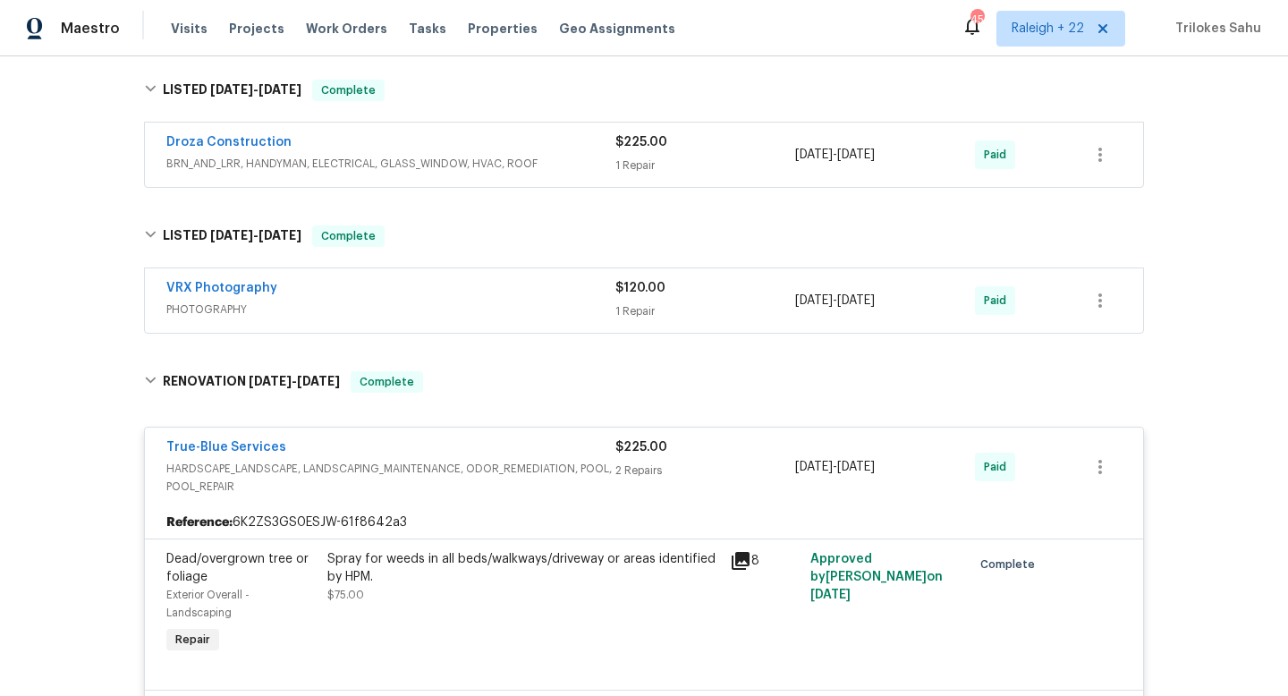
scroll to position [722, 0]
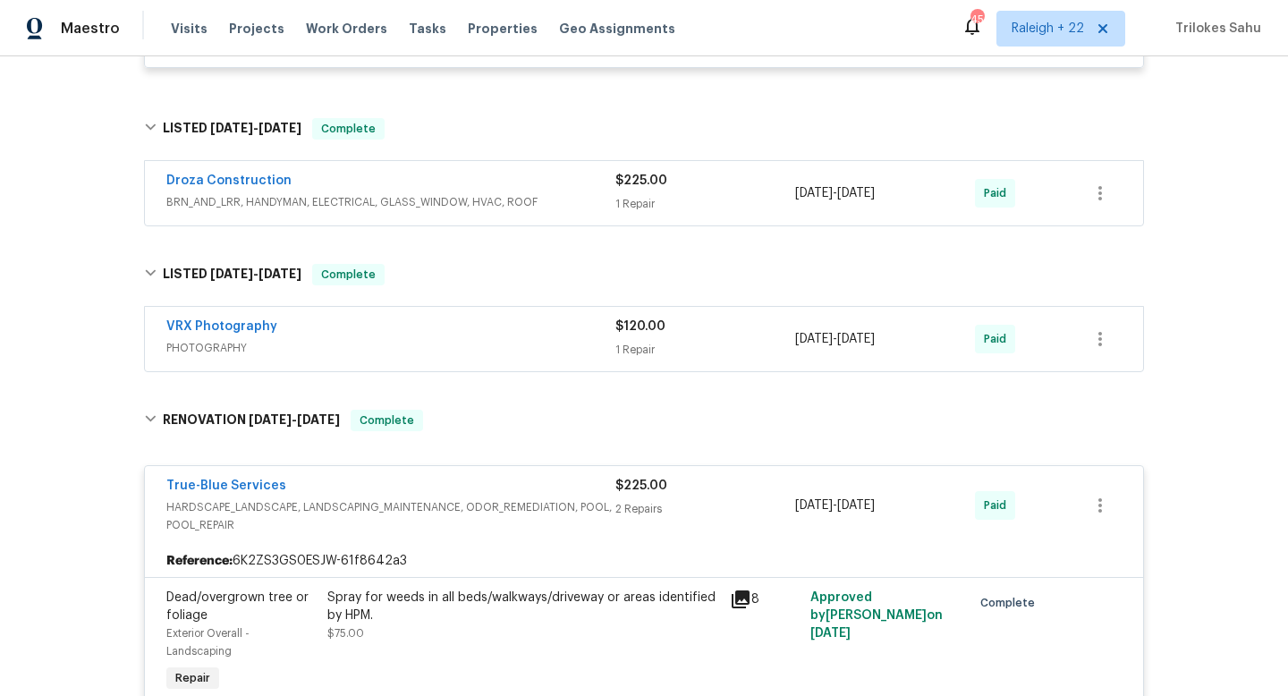
click at [205, 198] on span "BRN_AND_LRR, HANDYMAN, ELECTRICAL, GLASS_WINDOW, HVAC, ROOF" at bounding box center [390, 202] width 449 height 18
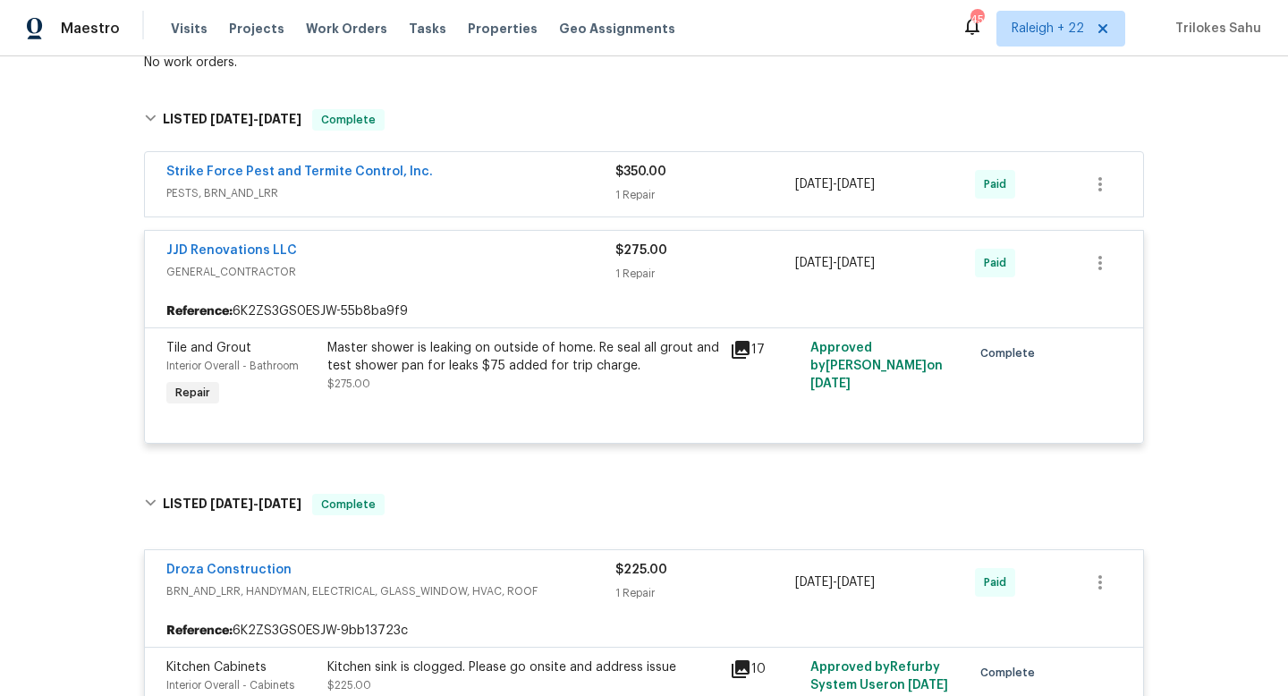
scroll to position [341, 0]
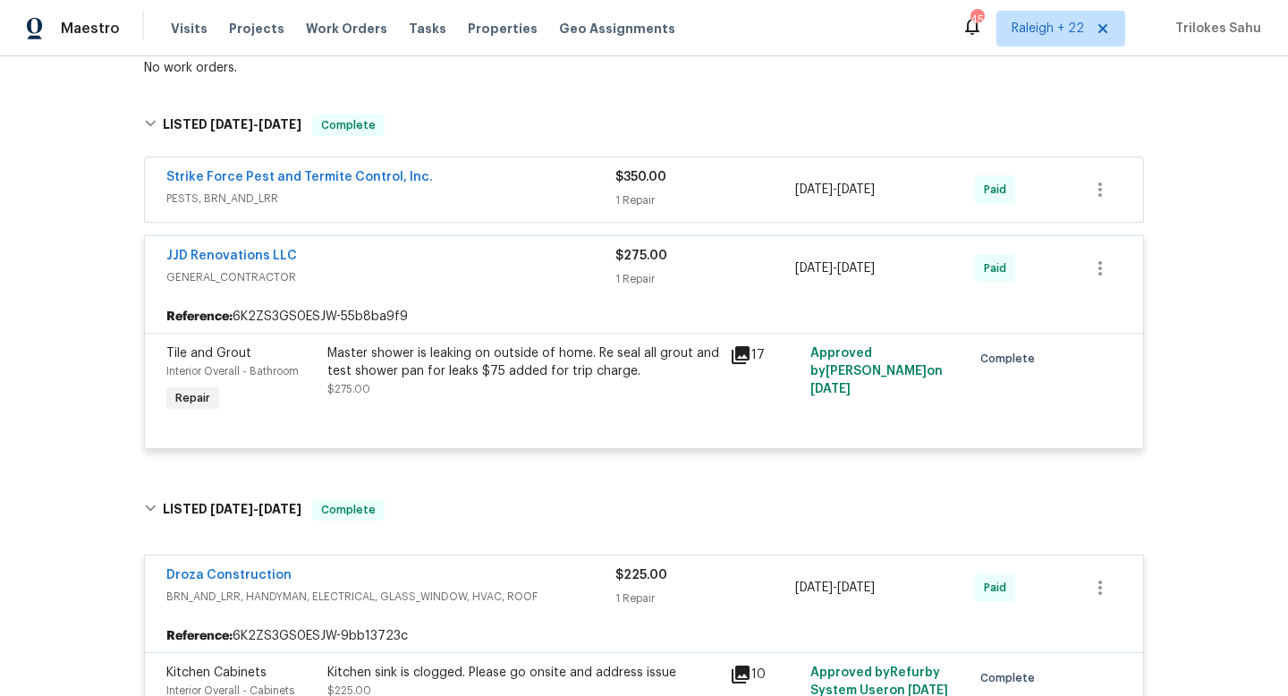
click at [225, 204] on span "PESTS, BRN_AND_LRR" at bounding box center [390, 199] width 449 height 18
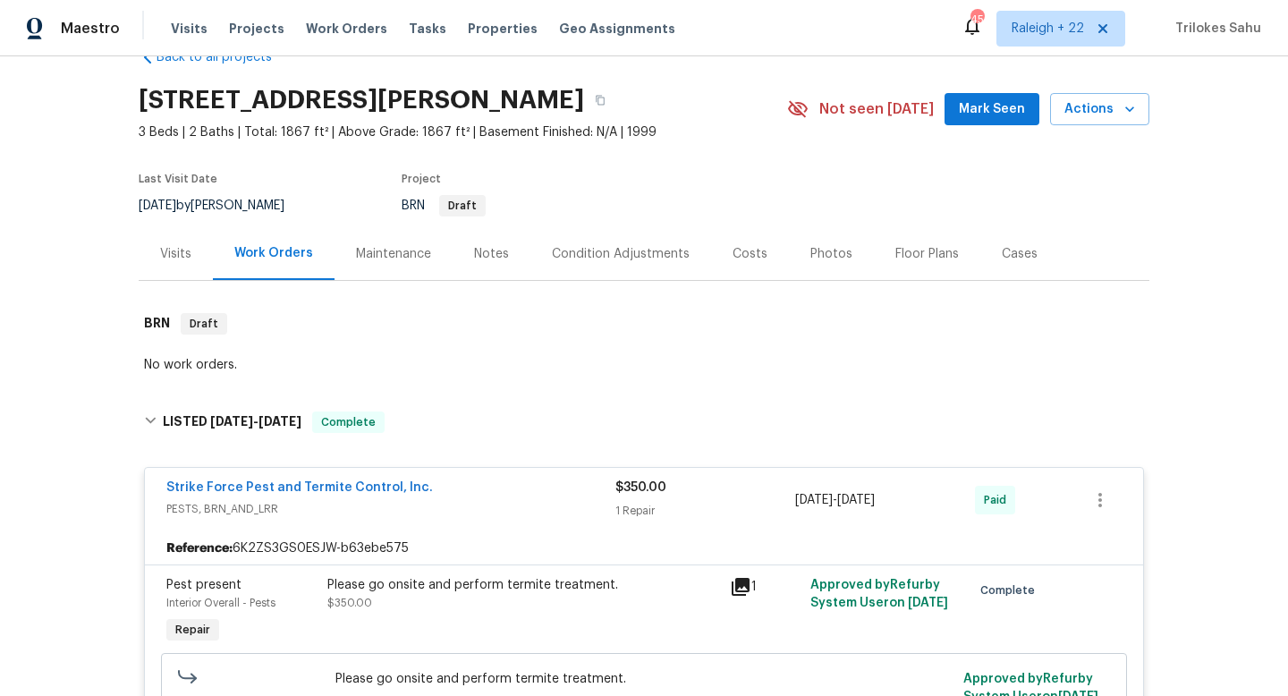
scroll to position [35, 0]
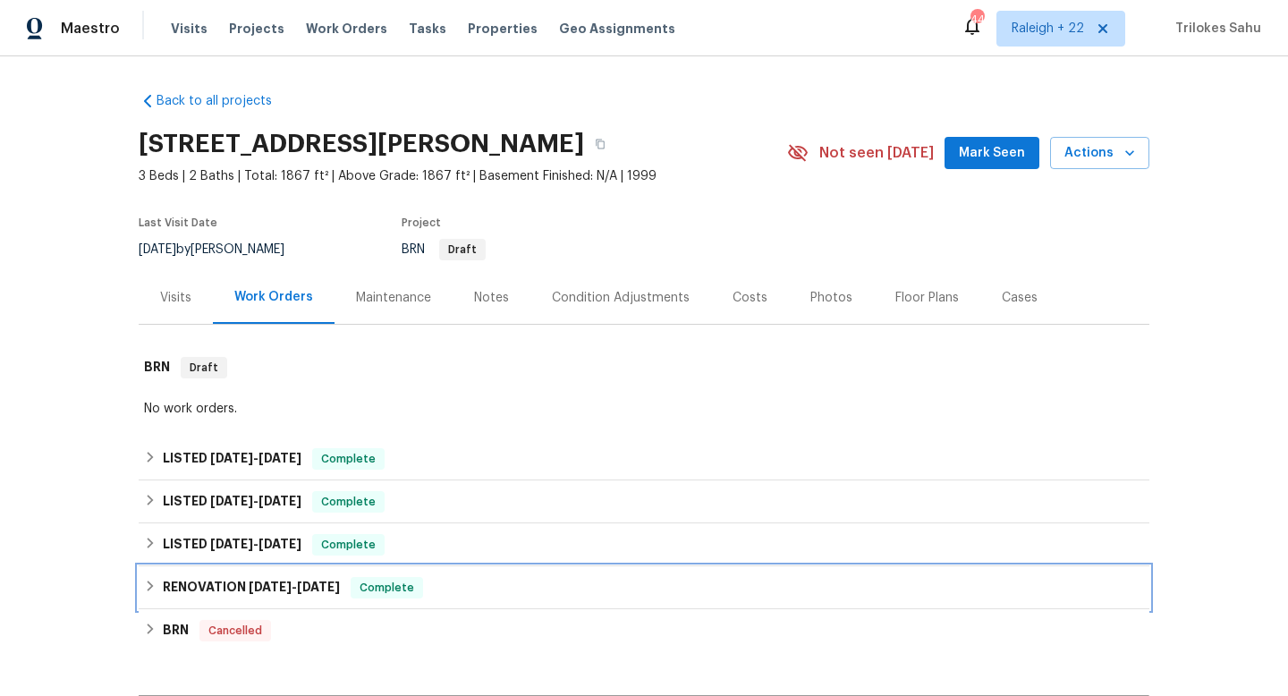
click at [151, 577] on div "RENOVATION [DATE] - [DATE] Complete" at bounding box center [644, 587] width 1000 height 21
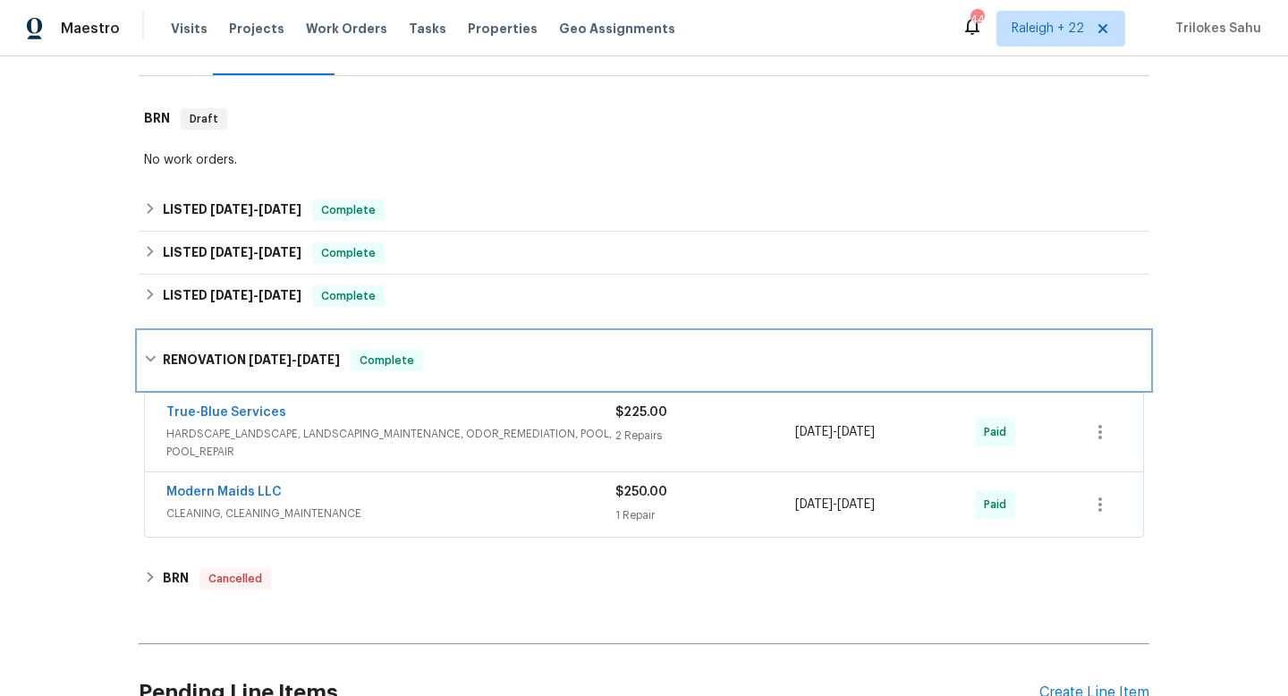
scroll to position [250, 0]
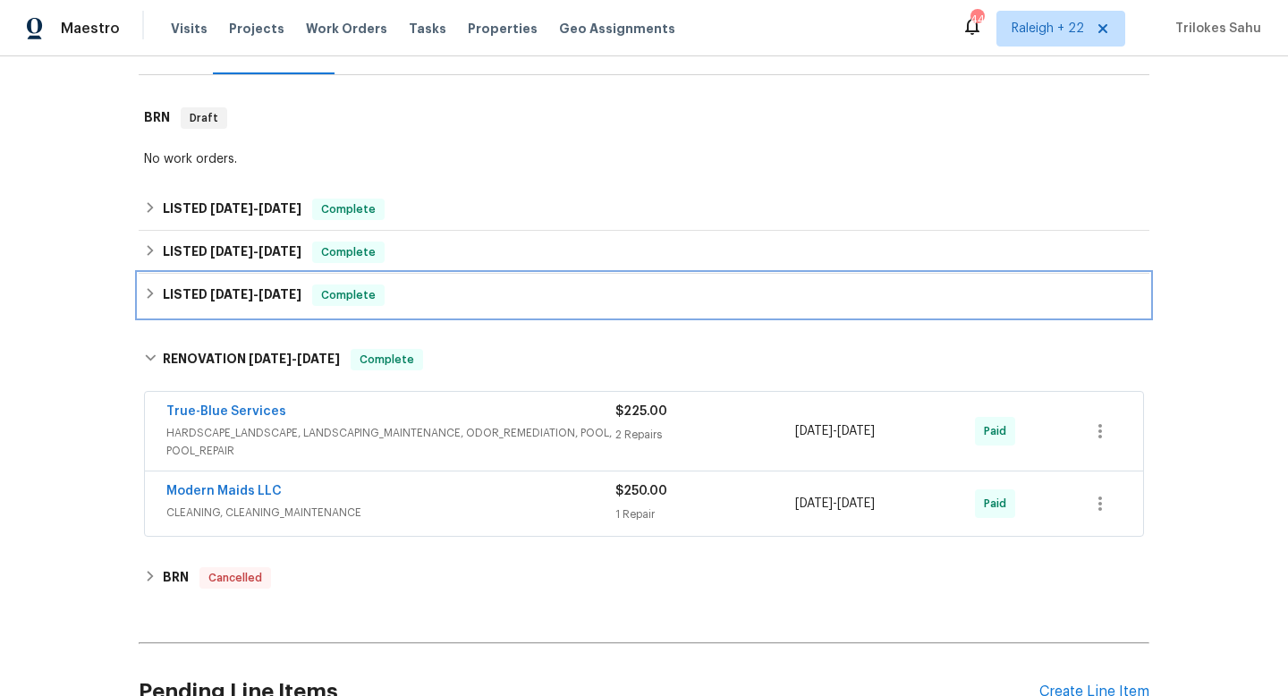
click at [154, 294] on icon at bounding box center [150, 293] width 13 height 13
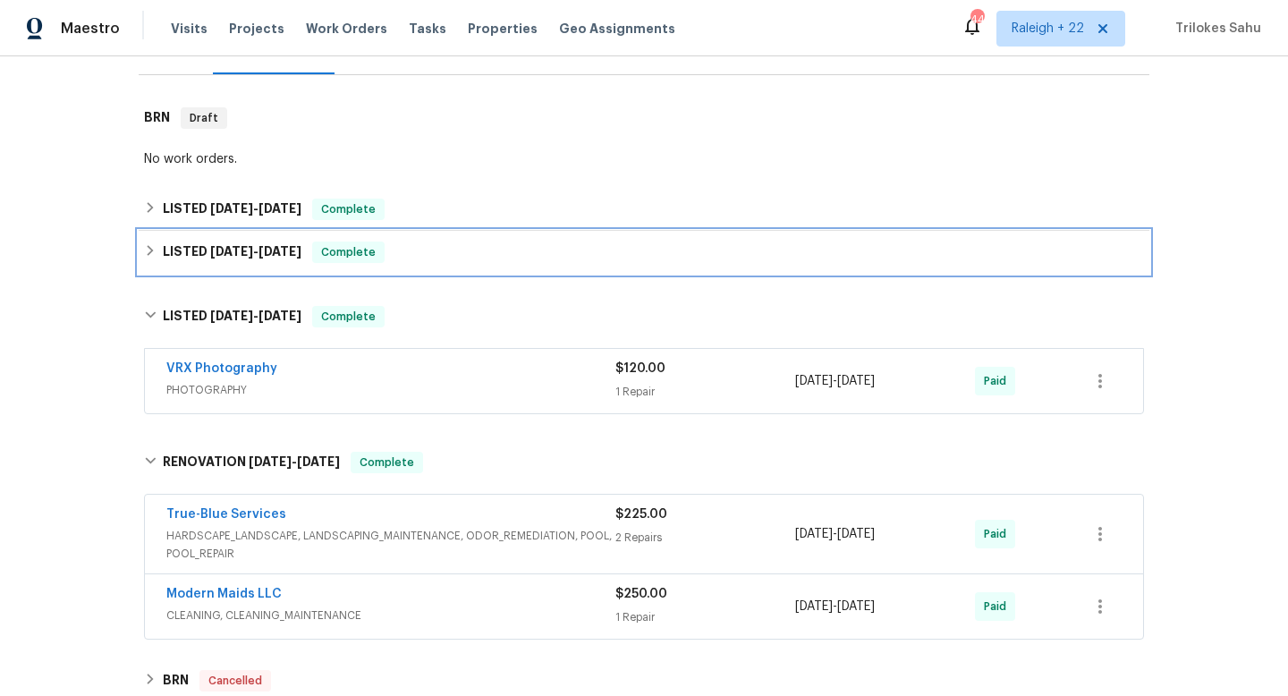
click at [149, 269] on div "LISTED [DATE] - [DATE] Complete" at bounding box center [644, 252] width 1011 height 43
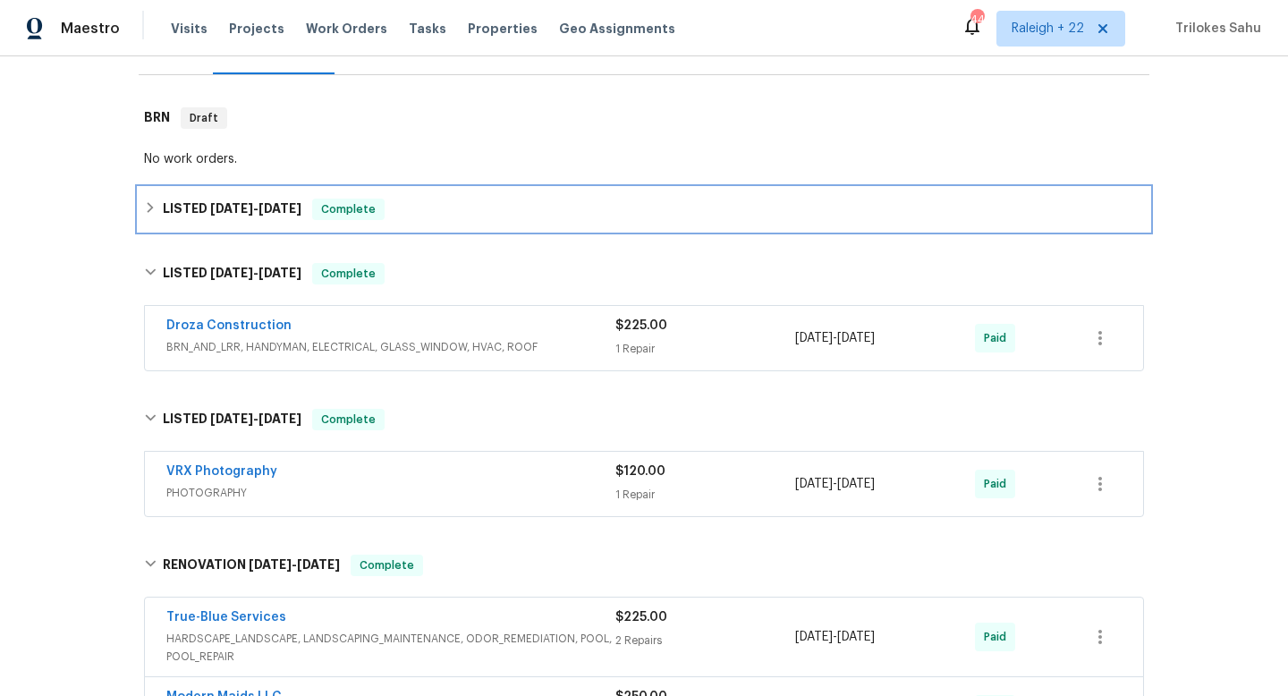
click at [145, 211] on icon at bounding box center [150, 207] width 13 height 13
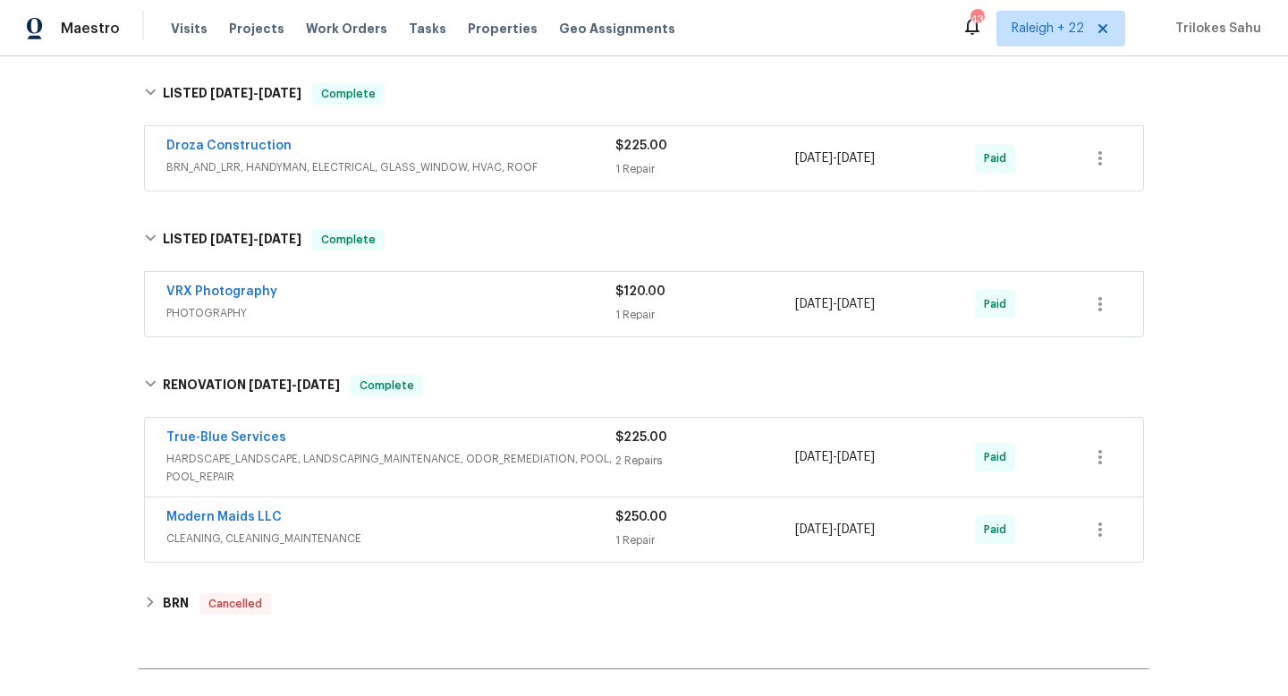
scroll to position [634, 0]
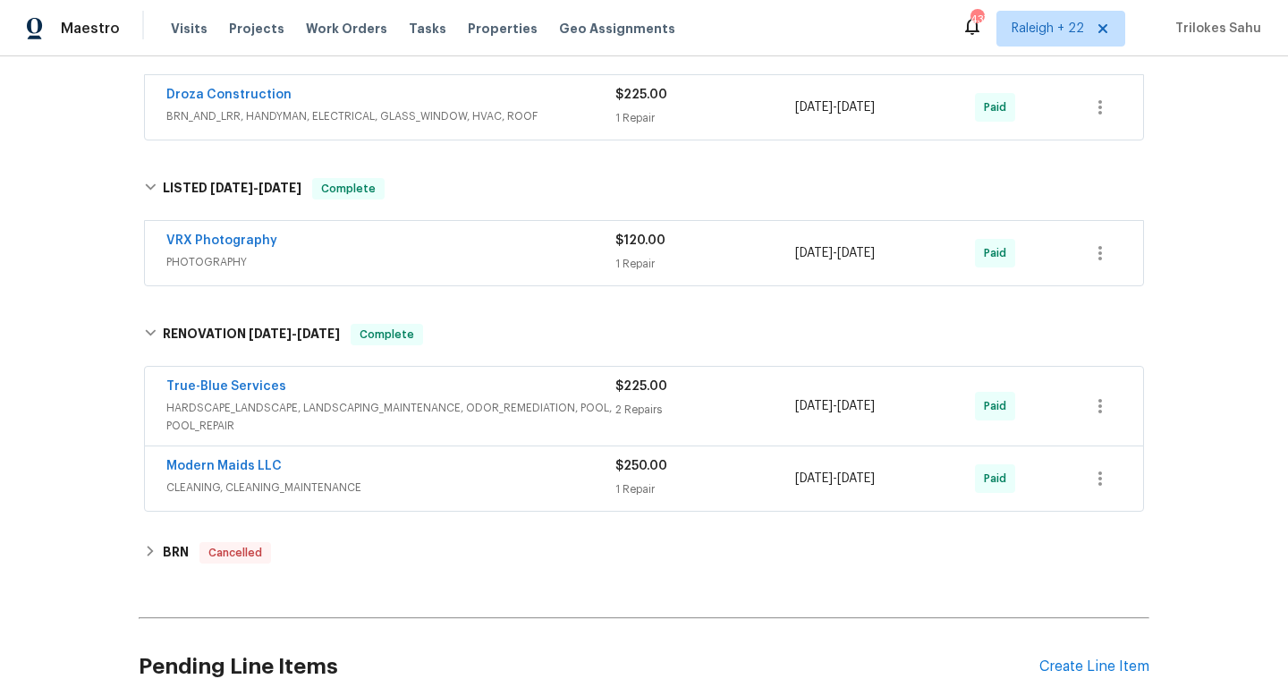
click at [378, 413] on span "HARDSCAPE_LANDSCAPE, LANDSCAPING_MAINTENANCE, ODOR_REMEDIATION, POOL, POOL_REPA…" at bounding box center [390, 417] width 449 height 36
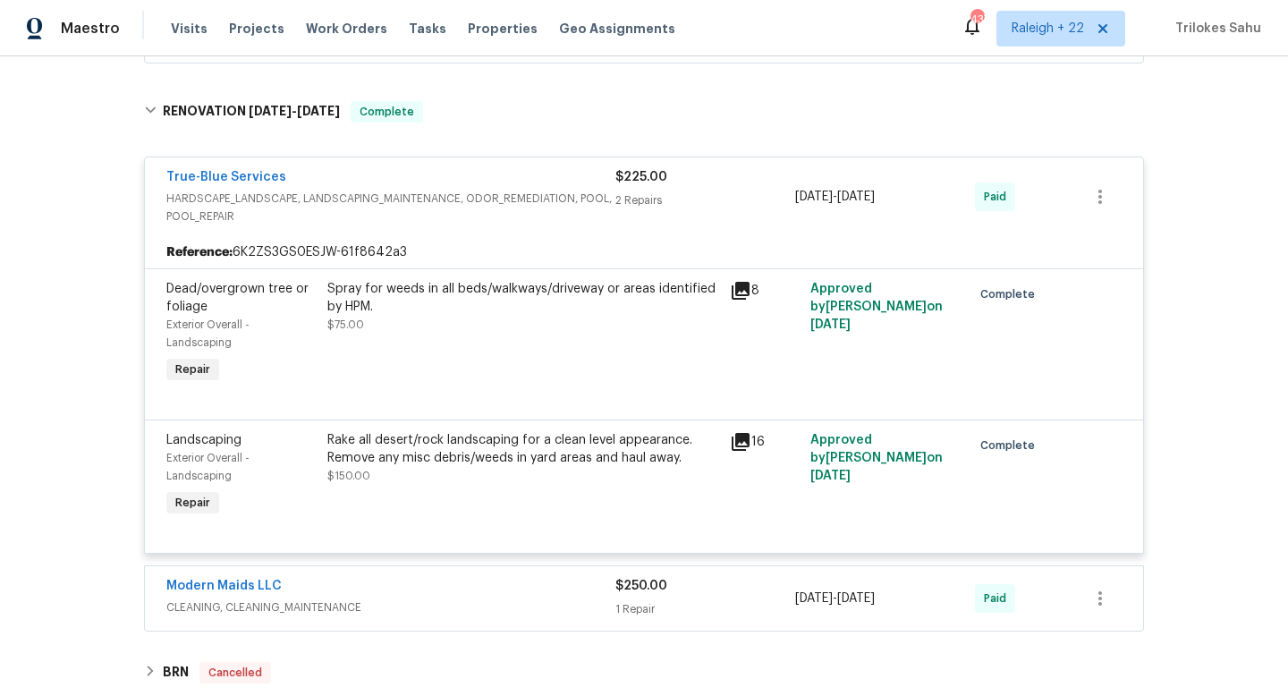
scroll to position [863, 0]
